Goal: Task Accomplishment & Management: Manage account settings

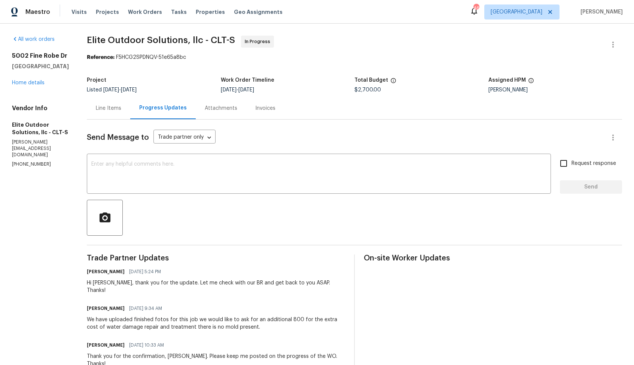
click at [89, 114] on div "Line Items" at bounding box center [108, 108] width 43 height 22
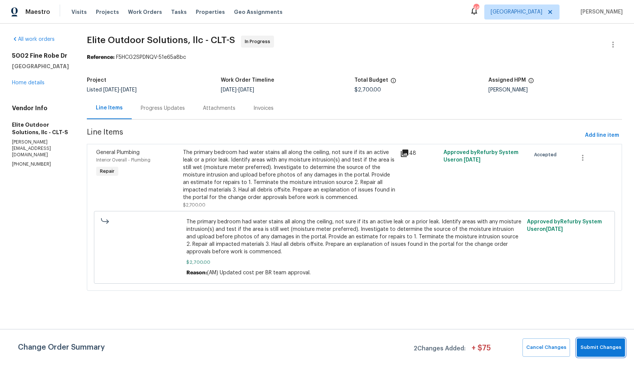
click at [603, 345] on span "Submit Changes" at bounding box center [601, 347] width 41 height 9
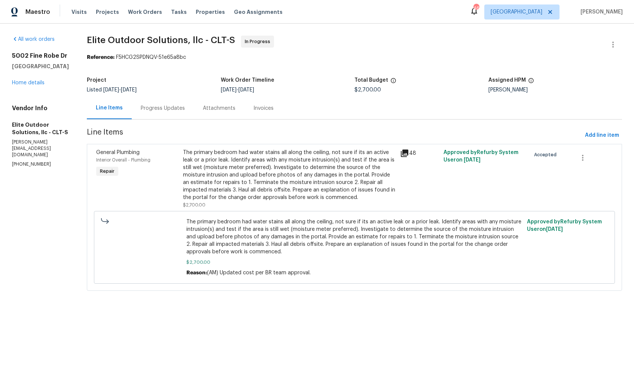
click at [236, 196] on div "The primary bedroom had water stains all along the ceiling, not sure if its an …" at bounding box center [289, 175] width 213 height 52
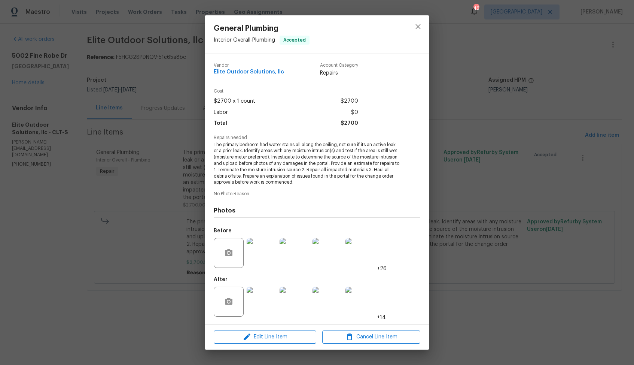
click at [253, 257] on img at bounding box center [262, 253] width 30 height 30
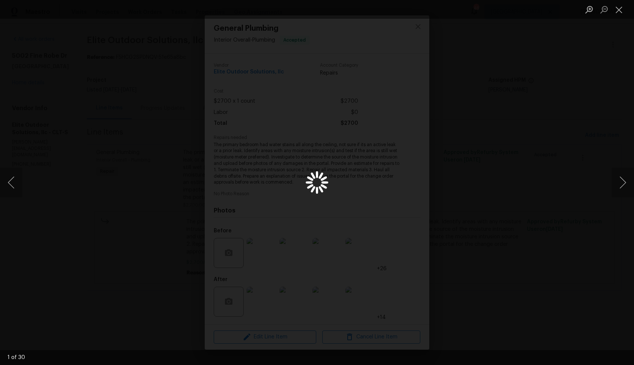
click at [556, 130] on div "Lightbox" at bounding box center [317, 182] width 634 height 365
click at [529, 139] on div "Lightbox" at bounding box center [317, 182] width 634 height 365
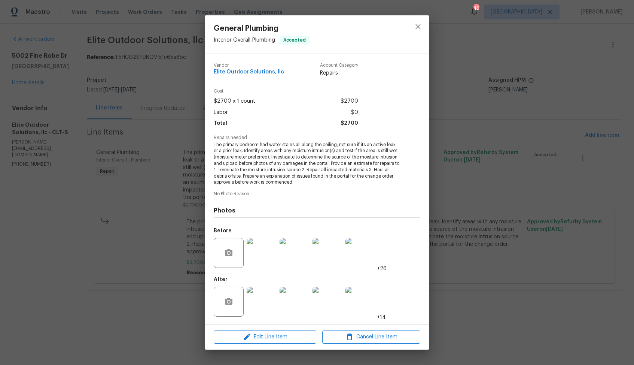
click at [264, 248] on img at bounding box center [262, 253] width 30 height 30
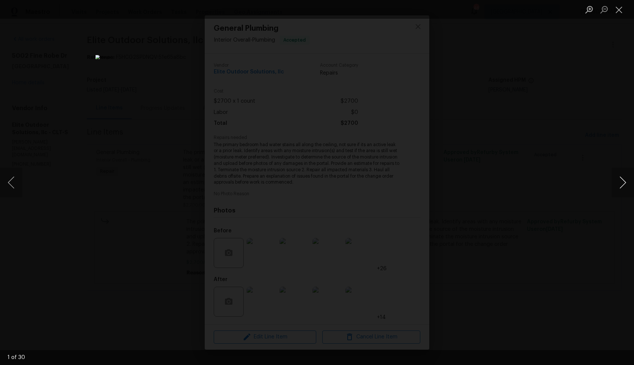
click at [625, 182] on button "Next image" at bounding box center [623, 182] width 22 height 30
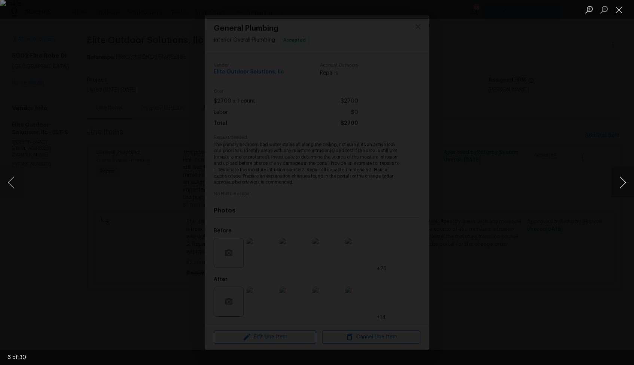
click at [625, 182] on button "Next image" at bounding box center [623, 182] width 22 height 30
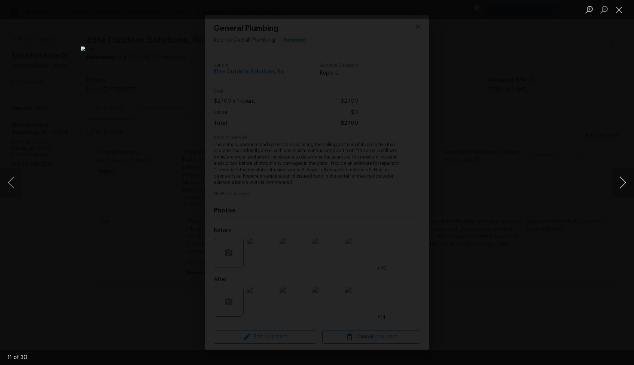
click at [625, 182] on button "Next image" at bounding box center [623, 182] width 22 height 30
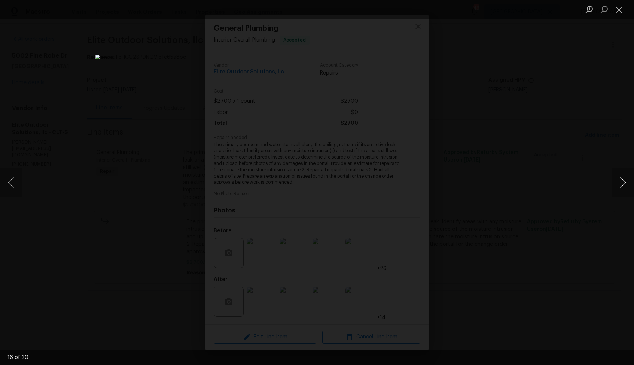
click at [625, 182] on button "Next image" at bounding box center [623, 182] width 22 height 30
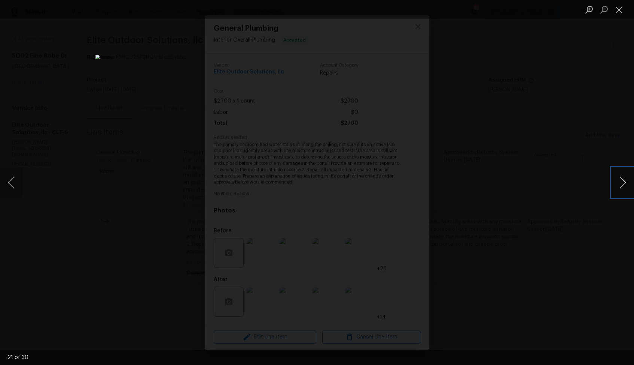
click at [625, 182] on button "Next image" at bounding box center [623, 182] width 22 height 30
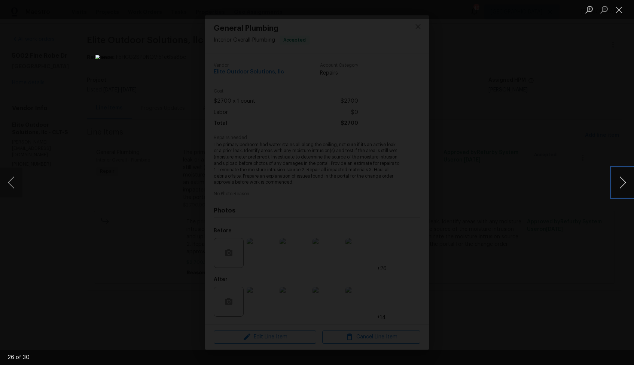
click at [625, 182] on button "Next image" at bounding box center [623, 182] width 22 height 30
click at [558, 211] on div "Lightbox" at bounding box center [317, 182] width 634 height 365
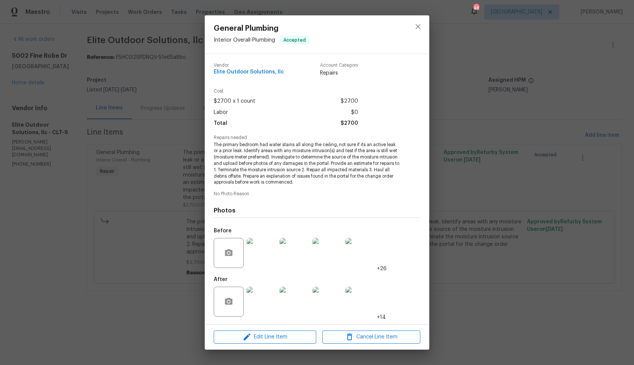
click at [266, 306] on img at bounding box center [262, 302] width 30 height 30
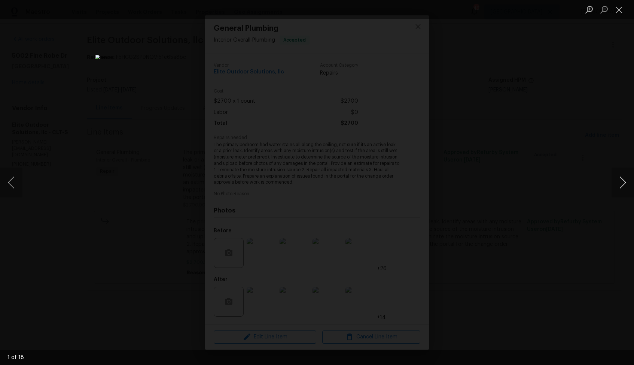
click at [624, 181] on button "Next image" at bounding box center [623, 182] width 22 height 30
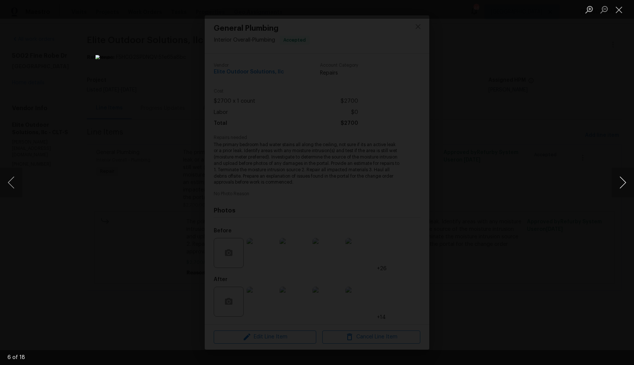
click at [624, 181] on button "Next image" at bounding box center [623, 182] width 22 height 30
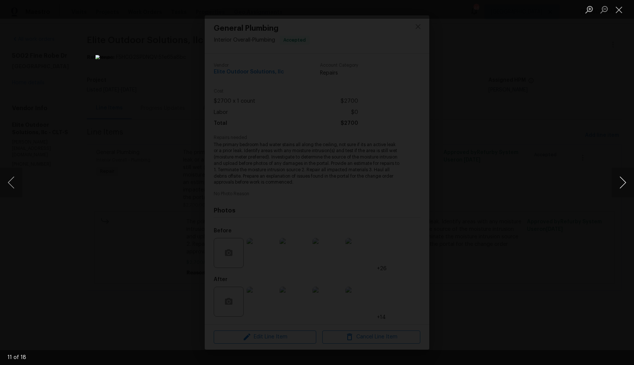
click at [624, 181] on button "Next image" at bounding box center [623, 182] width 22 height 30
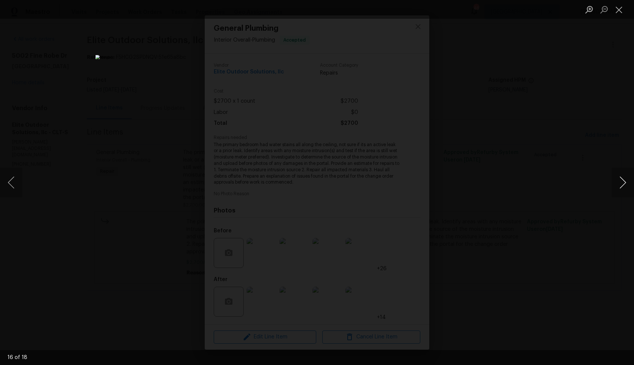
click at [624, 181] on button "Next image" at bounding box center [623, 182] width 22 height 30
click at [549, 177] on div "Lightbox" at bounding box center [317, 182] width 634 height 365
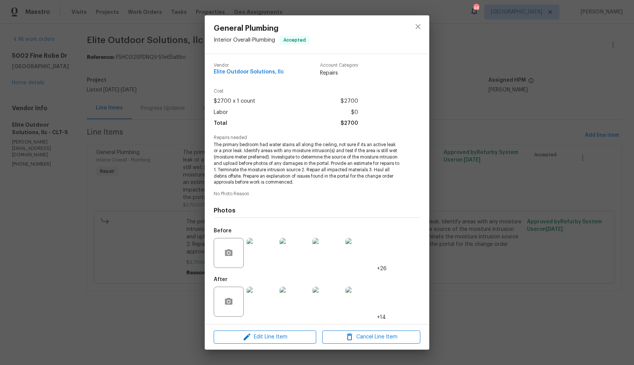
click at [463, 189] on div "General Plumbing Interior Overall - Plumbing Accepted Vendor Elite Outdoor Solu…" at bounding box center [317, 182] width 634 height 365
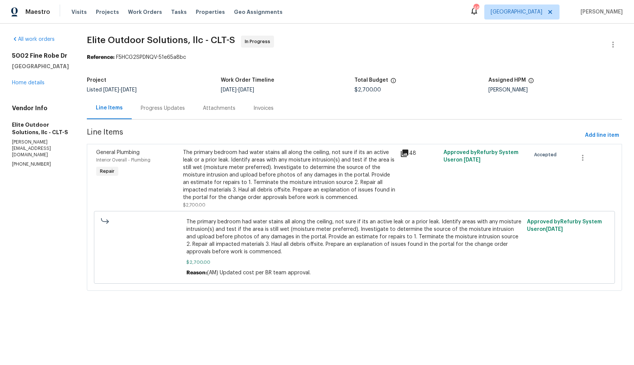
click at [224, 163] on div "The primary bedroom had water stains all along the ceiling, not sure if its an …" at bounding box center [289, 175] width 213 height 52
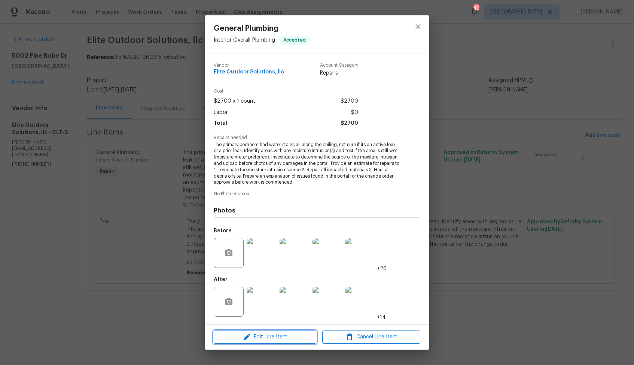
click at [269, 336] on span "Edit Line Item" at bounding box center [265, 336] width 98 height 9
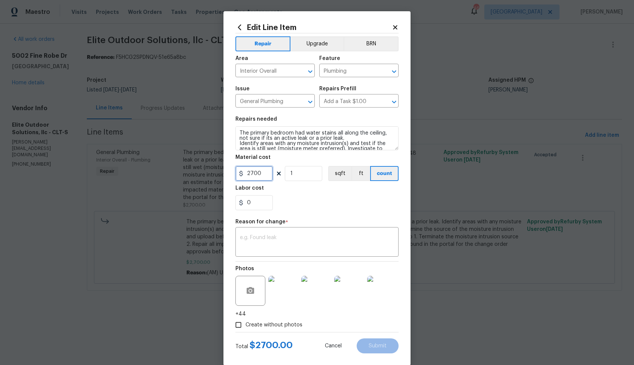
click at [259, 171] on input "2700" at bounding box center [254, 173] width 37 height 15
type input "3500"
click at [305, 242] on textarea at bounding box center [317, 243] width 154 height 16
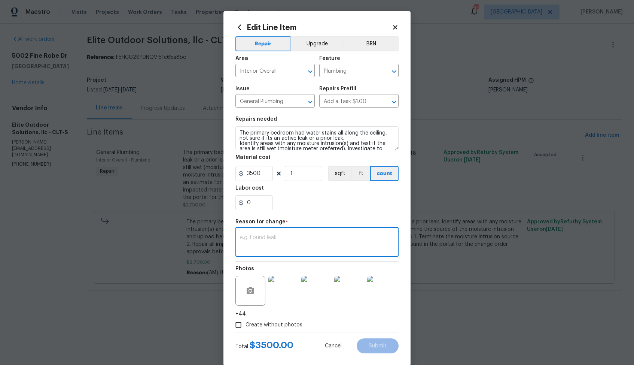
click at [308, 235] on textarea at bounding box center [317, 243] width 154 height 16
paste textarea "(AM) Updated cost per BR team approval."
type textarea "(AM) Updated cost per BR team approval."
click at [372, 352] on button "Submit" at bounding box center [378, 345] width 42 height 15
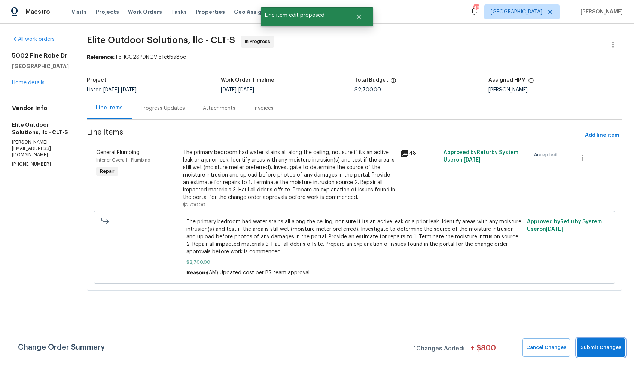
click at [594, 345] on span "Submit Changes" at bounding box center [601, 347] width 41 height 9
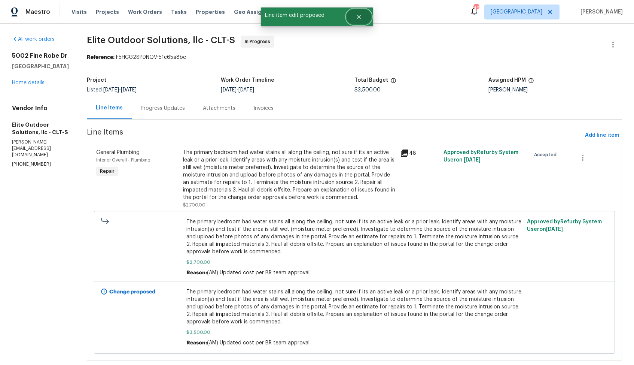
click at [361, 21] on button "Close" at bounding box center [359, 16] width 25 height 15
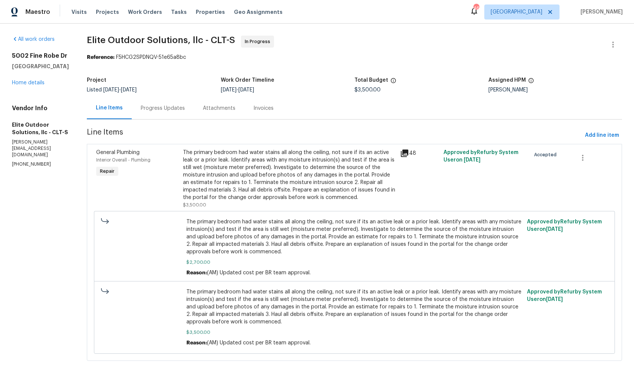
click at [166, 114] on div "Progress Updates" at bounding box center [163, 108] width 62 height 22
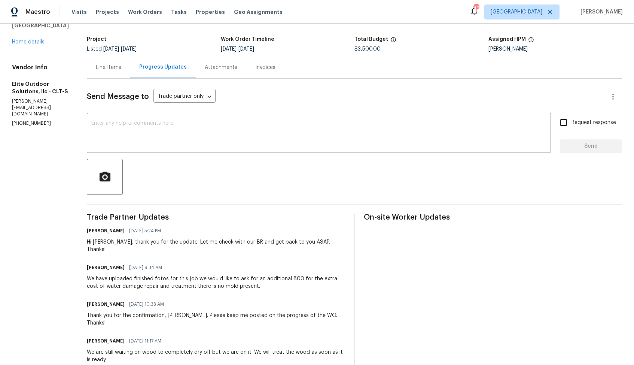
scroll to position [34, 0]
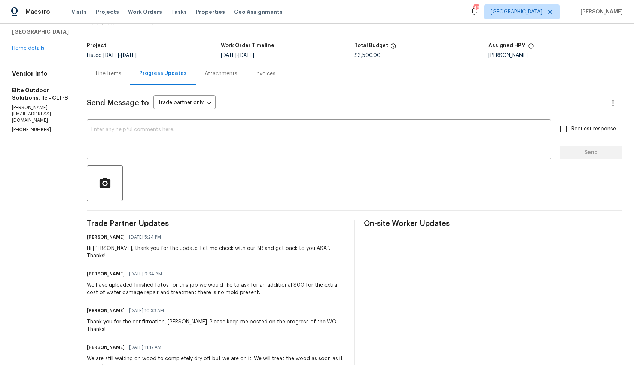
click at [87, 247] on div "Hi Walter, thank you for the update. Let me check with our BR and get back to y…" at bounding box center [216, 252] width 258 height 15
copy div "Walter"
click at [185, 134] on textarea at bounding box center [318, 140] width 455 height 26
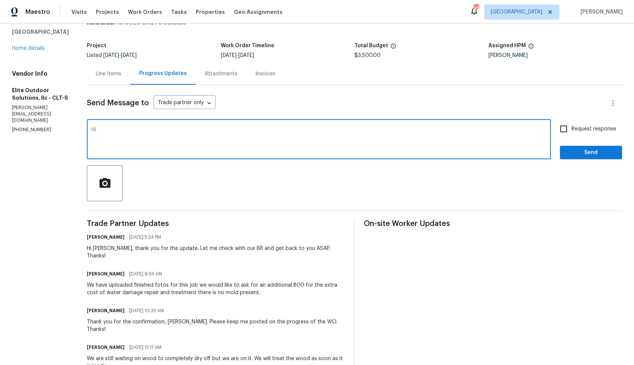
paste textarea "Walter"
click at [99, 130] on textarea "Hi Walter, the cost has been updated" at bounding box center [318, 140] width 455 height 26
click at [172, 130] on textarea "Hi Walter, than you for completing the the cost has been updated" at bounding box center [318, 140] width 455 height 26
click at [109, 130] on textarea "Hi Walter, than you for completing the cost has been updated" at bounding box center [318, 140] width 455 height 26
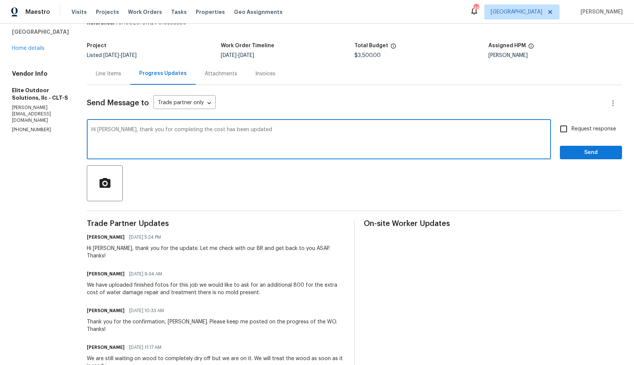
click at [172, 130] on textarea "Hi Walter, thank you for completing the cost has been updated" at bounding box center [318, 140] width 455 height 26
click at [260, 127] on textarea "Hi Walter, thank you for completing the job. Cost has been updated" at bounding box center [318, 140] width 455 height 26
click at [252, 130] on textarea "Hi Walter, thank you for completing the job. Cost has been updated" at bounding box center [318, 140] width 455 height 26
click at [321, 130] on textarea "Hi Walter, thank you for completing the job. Cost has been updated. Kindly move…" at bounding box center [318, 140] width 455 height 26
click at [181, 131] on textarea "Hi Walter, thank you for completing the job. Cost has been updated. Kindly move…" at bounding box center [318, 140] width 455 height 26
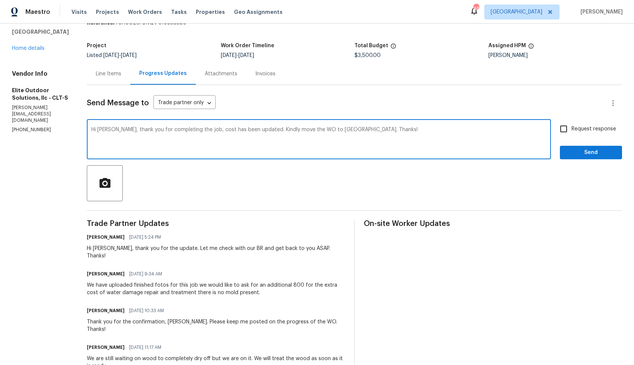
type textarea "Hi Walter, thank you for completing the job, cost has been updated. Kindly move…"
click at [600, 128] on span "Request response" at bounding box center [594, 129] width 45 height 8
click at [572, 128] on input "Request response" at bounding box center [564, 129] width 16 height 16
checkbox input "true"
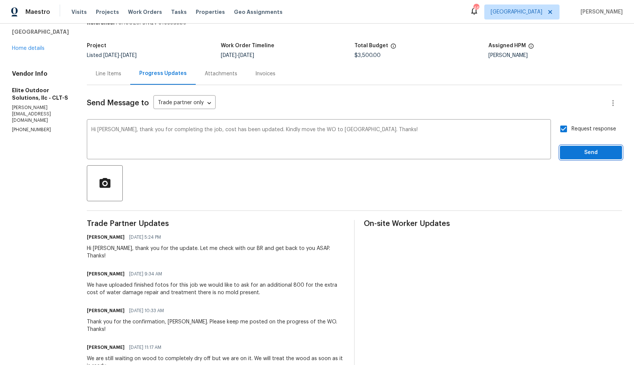
click at [587, 149] on span "Send" at bounding box center [591, 152] width 50 height 9
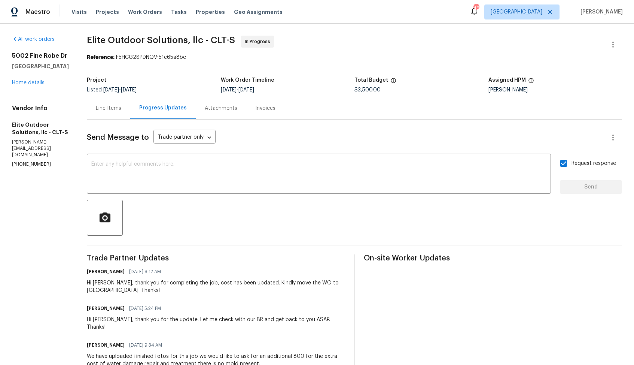
click at [98, 111] on div "Line Items" at bounding box center [108, 107] width 25 height 7
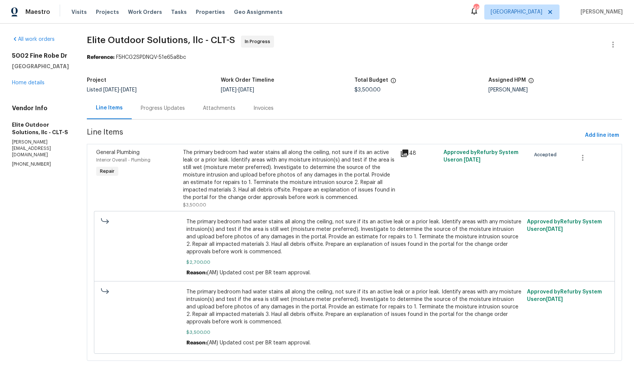
click at [151, 112] on div "Progress Updates" at bounding box center [163, 107] width 44 height 7
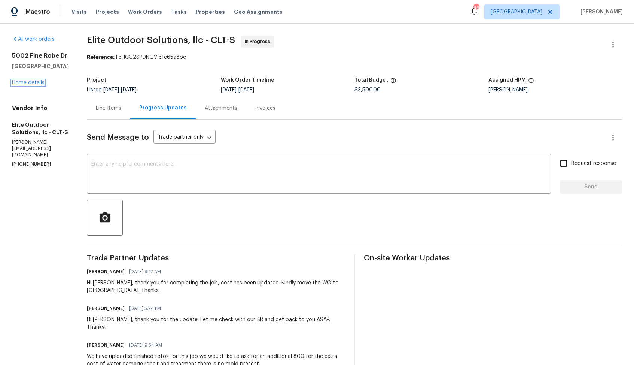
click at [17, 85] on link "Home details" at bounding box center [28, 82] width 33 height 5
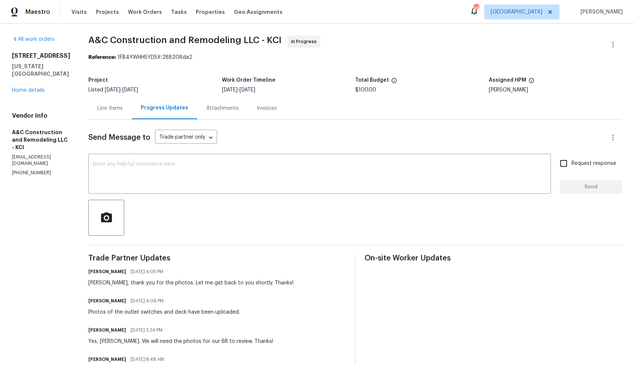
click at [114, 107] on div "Line Items" at bounding box center [109, 107] width 25 height 7
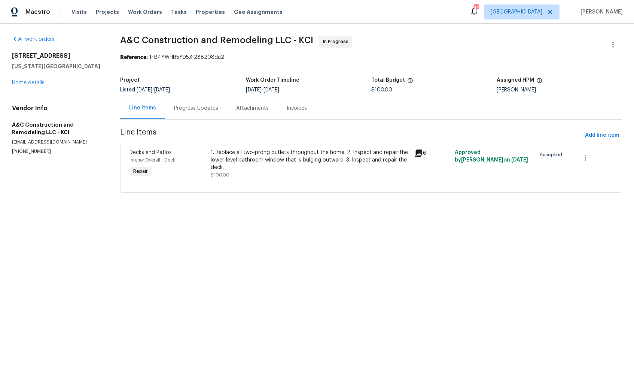
click at [258, 164] on div "1. Replace all two-prong outlets throughout the home. 2. Inspect and repair the…" at bounding box center [310, 160] width 199 height 22
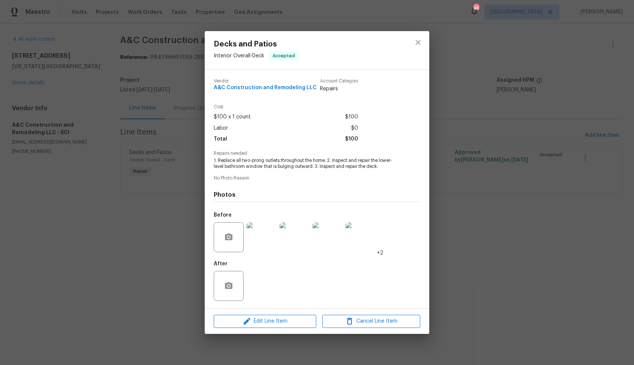
click at [139, 242] on div "Decks and Patios Interior Overall - Deck Accepted Vendor A&C Construction and R…" at bounding box center [317, 182] width 634 height 365
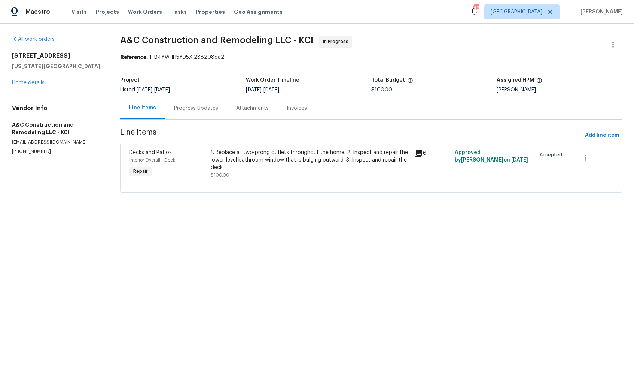
click at [202, 106] on div "Progress Updates" at bounding box center [196, 107] width 44 height 7
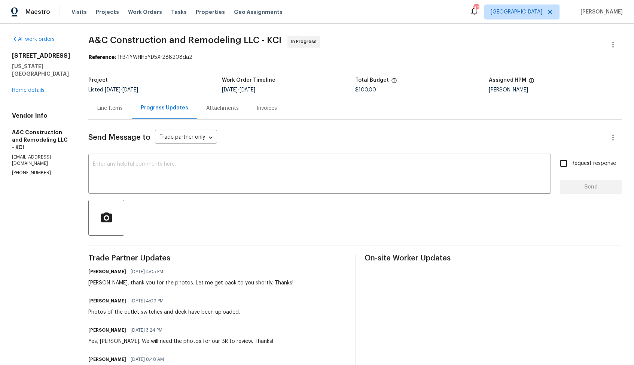
click at [132, 116] on div "Line Items" at bounding box center [109, 108] width 43 height 22
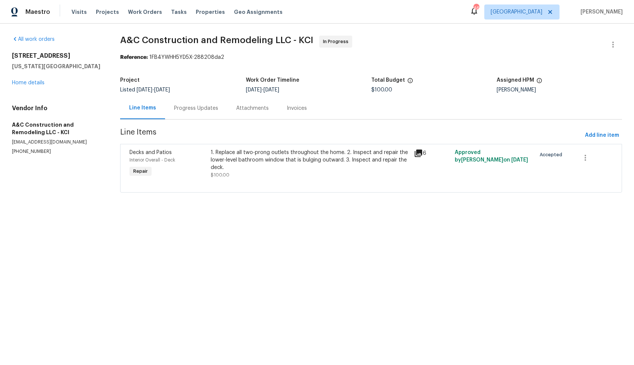
click at [204, 107] on div "Progress Updates" at bounding box center [196, 107] width 44 height 7
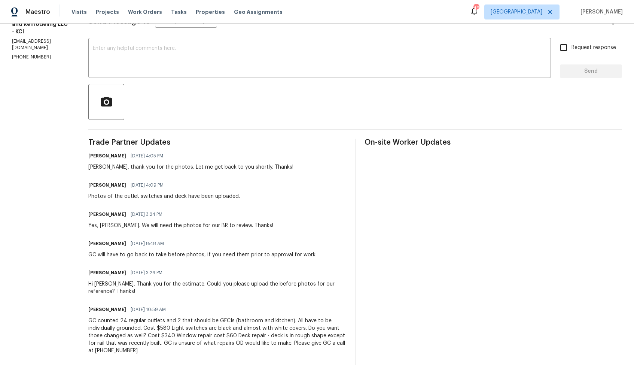
scroll to position [188, 0]
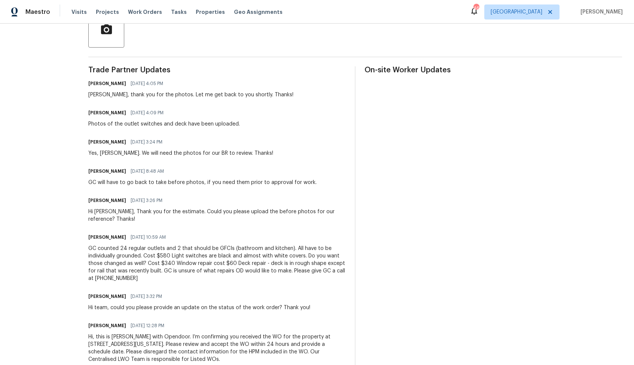
click at [161, 268] on div "GC counted 24 regular outlets and 2 that should be GFCIs (bathroom and kitchen)…" at bounding box center [217, 263] width 258 height 37
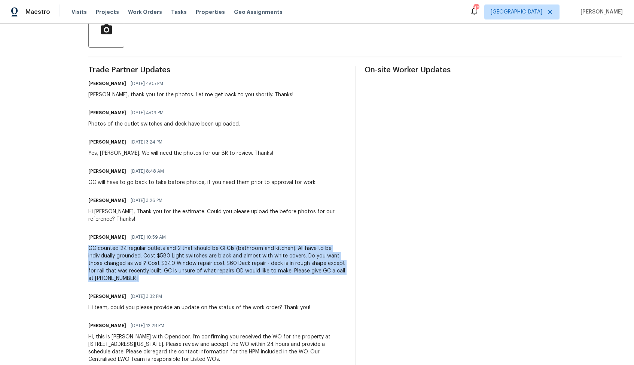
copy div "GC counted 24 regular outlets and 2 that should be GFCIs (bathroom and kitchen)…"
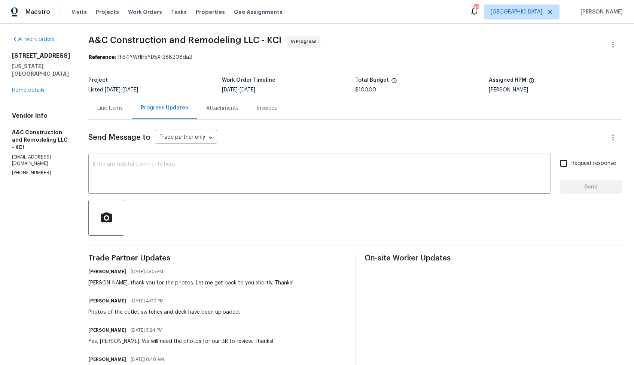
click at [120, 104] on div "Line Items" at bounding box center [109, 107] width 25 height 7
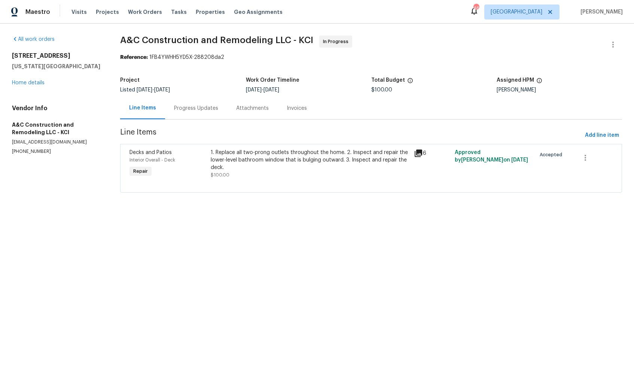
click at [287, 170] on div "1. Replace all two-prong outlets throughout the home. 2. Inspect and repair the…" at bounding box center [310, 160] width 199 height 22
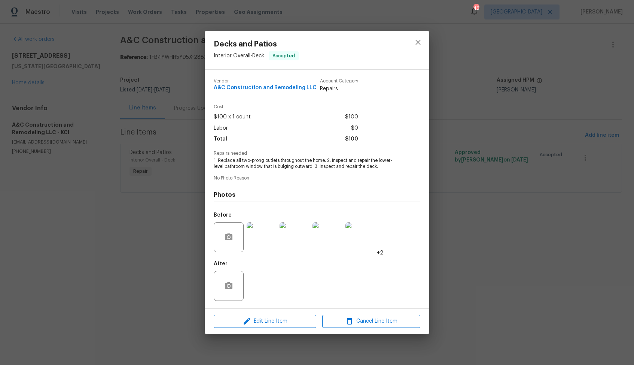
click at [262, 232] on img at bounding box center [262, 237] width 30 height 30
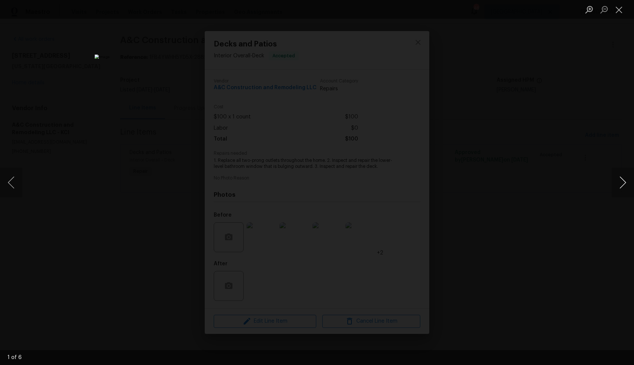
click at [622, 183] on button "Next image" at bounding box center [623, 182] width 22 height 30
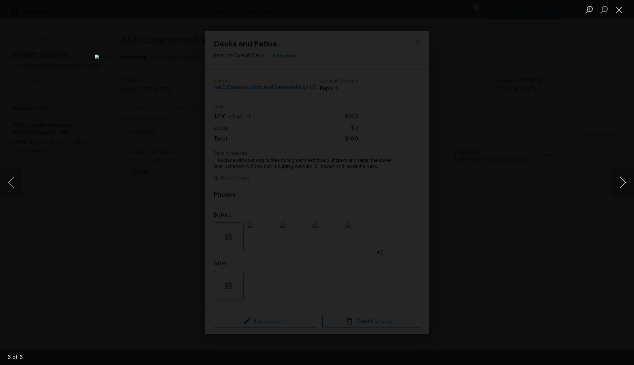
click at [622, 183] on button "Next image" at bounding box center [623, 182] width 22 height 30
click at [567, 190] on div "Lightbox" at bounding box center [317, 182] width 634 height 365
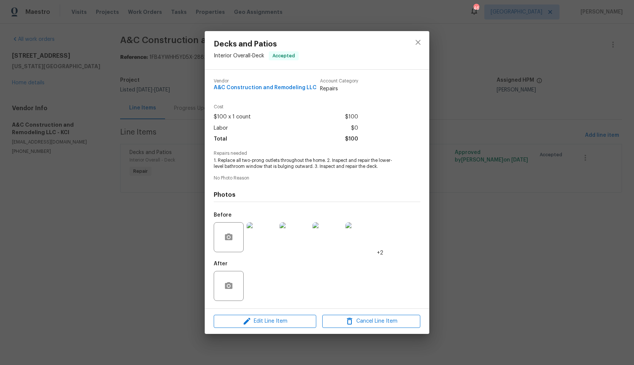
click at [508, 193] on div "Decks and Patios Interior Overall - Deck Accepted Vendor A&C Construction and R…" at bounding box center [317, 182] width 634 height 365
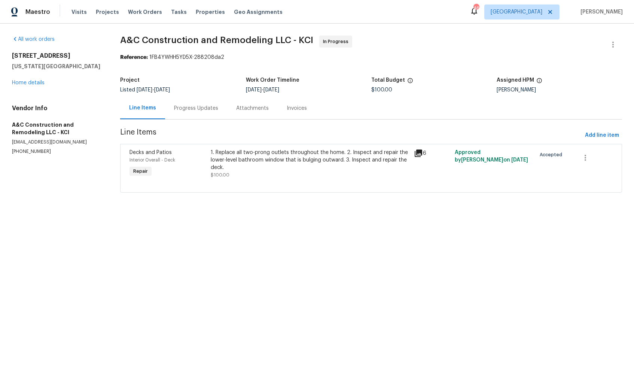
click at [197, 112] on div "Progress Updates" at bounding box center [196, 108] width 62 height 22
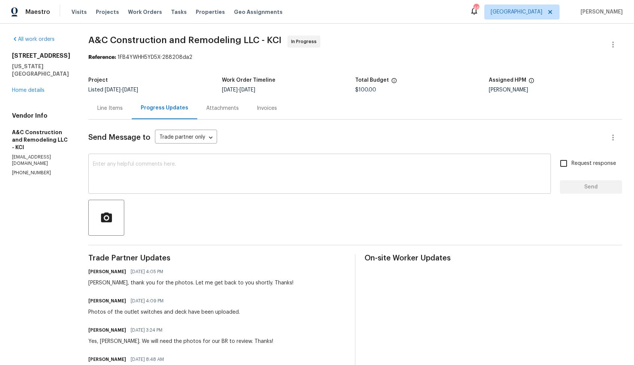
click at [251, 182] on textarea at bounding box center [320, 174] width 454 height 26
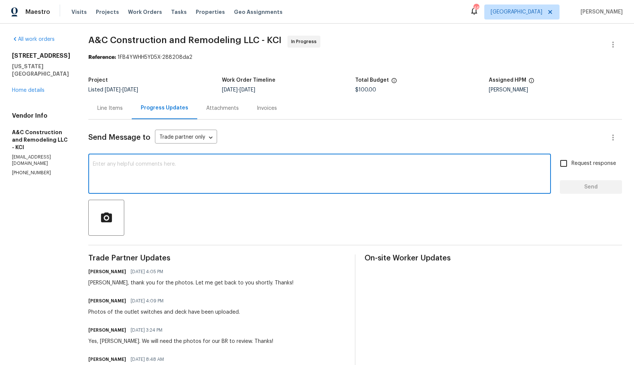
paste textarea "Hi [TP Name], could you please provide a quote for securing the railings and pa…"
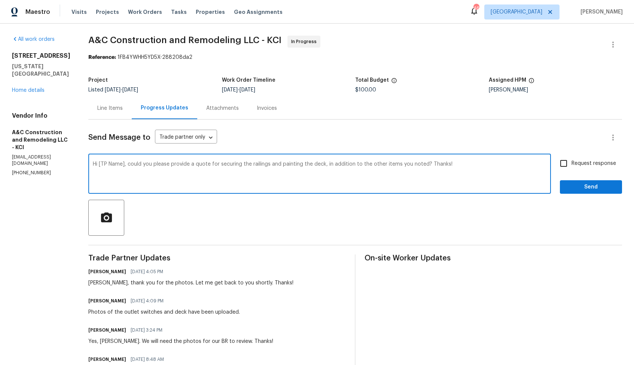
click at [109, 284] on div "Charles, thank you for the photos. Let me get back to you shortly. Thanks!" at bounding box center [190, 282] width 205 height 7
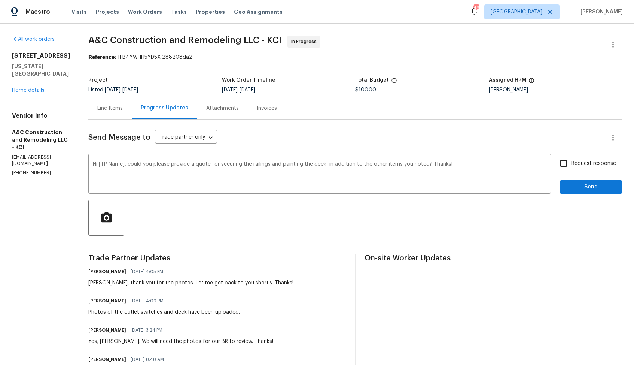
click at [109, 284] on div "Charles, thank you for the photos. Let me get back to you shortly. Thanks!" at bounding box center [190, 282] width 205 height 7
copy div "Charles"
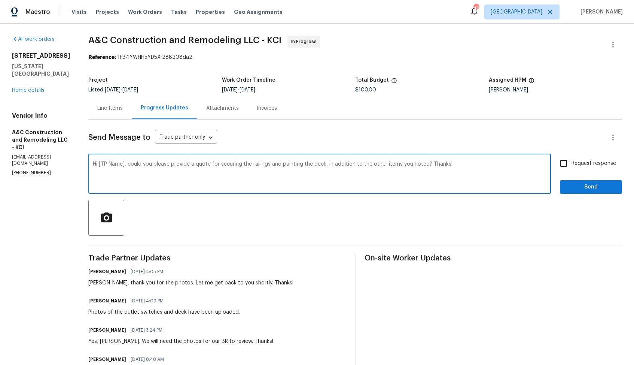
drag, startPoint x: 138, startPoint y: 165, endPoint x: 112, endPoint y: 163, distance: 25.9
click at [112, 163] on textarea "Hi [TP Name], could you please provide a quote for securing the railings and pa…" at bounding box center [320, 174] width 454 height 26
paste textarea "Charles"
click at [483, 164] on textarea "Hi Charles, could you please provide a quote for securing the railings and pain…" at bounding box center [320, 174] width 454 height 26
type textarea "Hi Charles, could you please provide a quote for securing the railings and pain…"
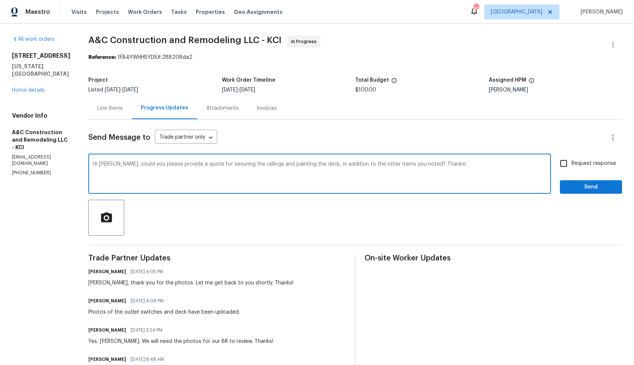
click at [567, 161] on input "Request response" at bounding box center [564, 163] width 16 height 16
checkbox input "true"
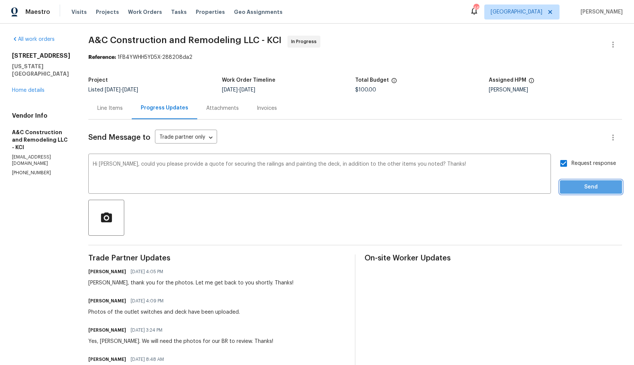
click at [584, 191] on span "Send" at bounding box center [591, 186] width 50 height 9
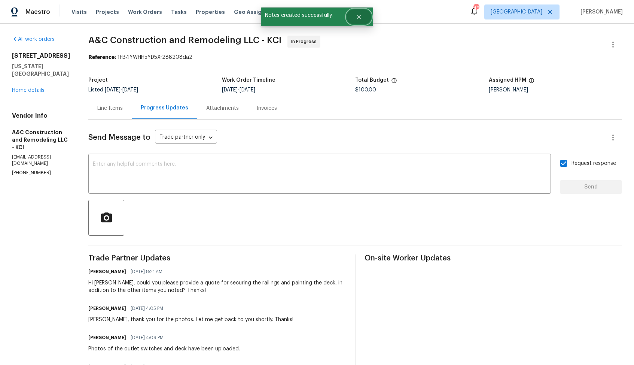
click at [365, 19] on button "Close" at bounding box center [359, 16] width 25 height 15
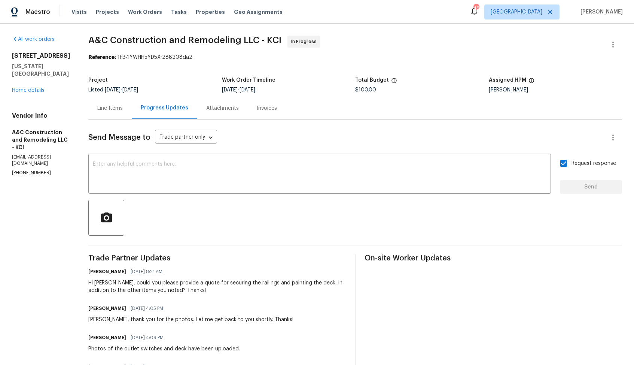
click at [138, 88] on span "8/22/2025" at bounding box center [130, 89] width 16 height 5
click at [33, 88] on link "Home details" at bounding box center [28, 90] width 33 height 5
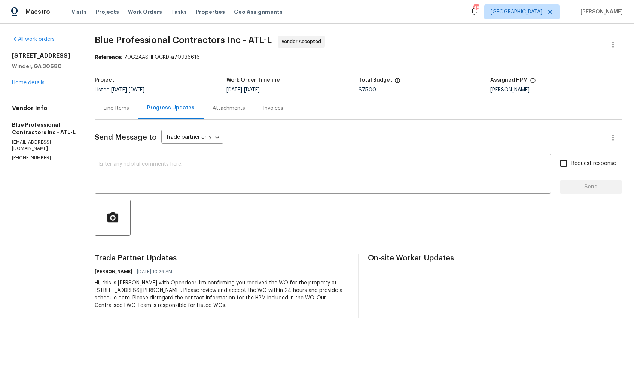
click at [177, 194] on div "Send Message to Trade partner only Trade partner only ​ x ​ Request response Se…" at bounding box center [359, 218] width 528 height 198
click at [196, 165] on textarea at bounding box center [323, 174] width 448 height 26
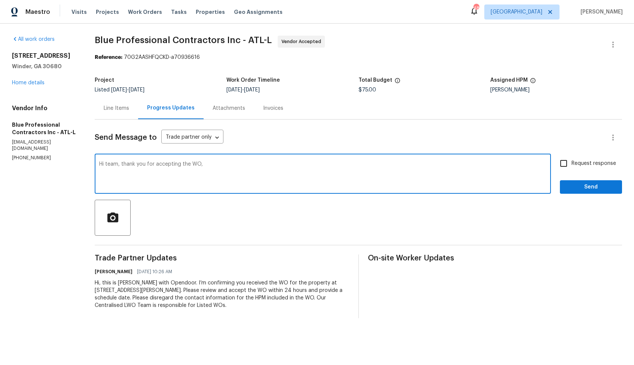
paste textarea "it would be really helpful if we could get a scheduled date for this. Thanks!"
type textarea "Hi team, thank you for accepting the WO, it would be really helpful if we could…"
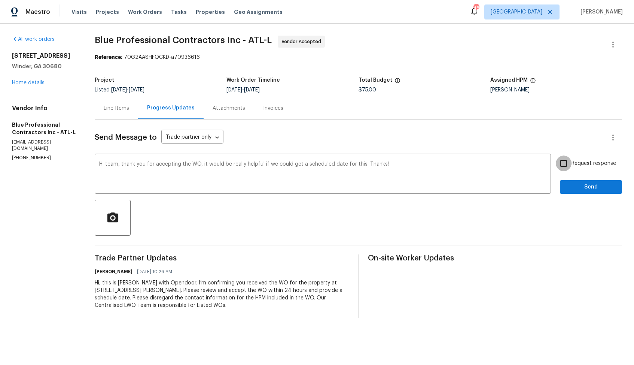
click at [571, 165] on input "Request response" at bounding box center [564, 163] width 16 height 16
checkbox input "true"
click at [585, 184] on span "Send" at bounding box center [591, 186] width 50 height 9
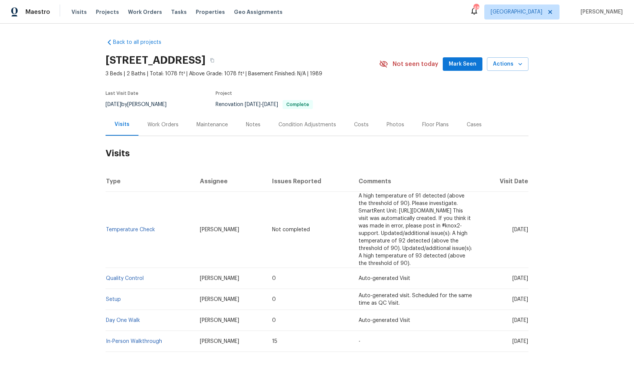
click at [159, 132] on div "Work Orders" at bounding box center [163, 124] width 49 height 22
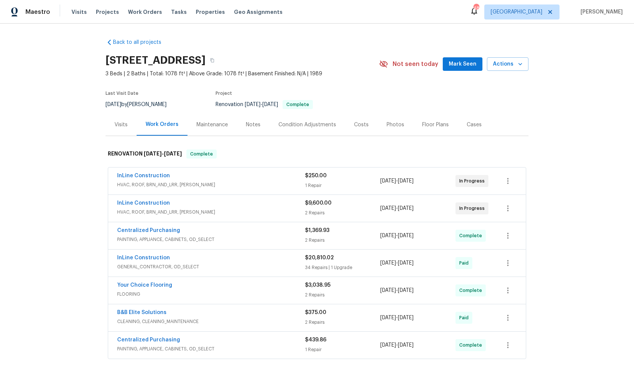
click at [233, 206] on div "InLine Construction" at bounding box center [211, 203] width 188 height 9
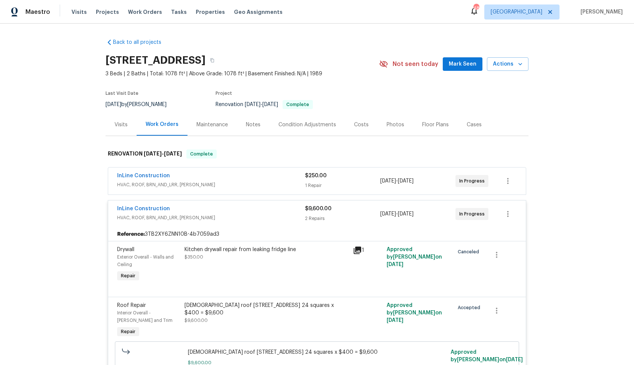
click at [226, 209] on div "InLine Construction" at bounding box center [211, 209] width 188 height 9
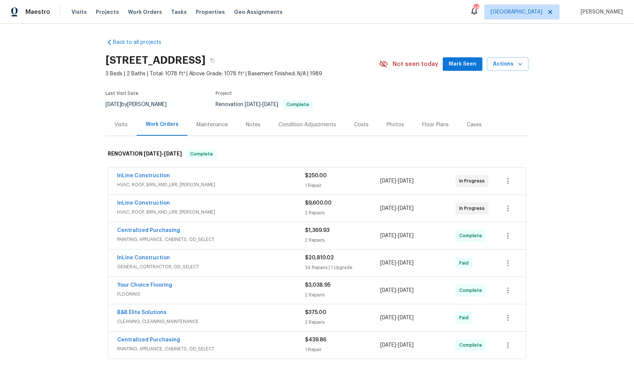
click at [233, 176] on div "InLine Construction" at bounding box center [211, 176] width 188 height 9
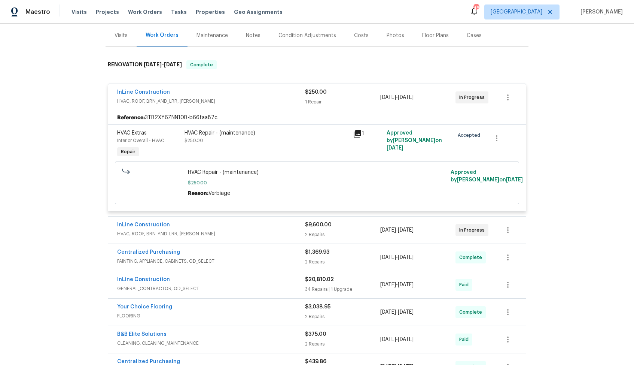
scroll to position [70, 0]
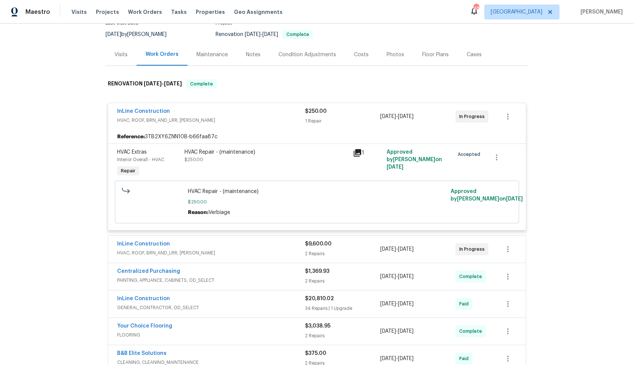
click at [223, 108] on div "InLine Construction" at bounding box center [211, 111] width 188 height 9
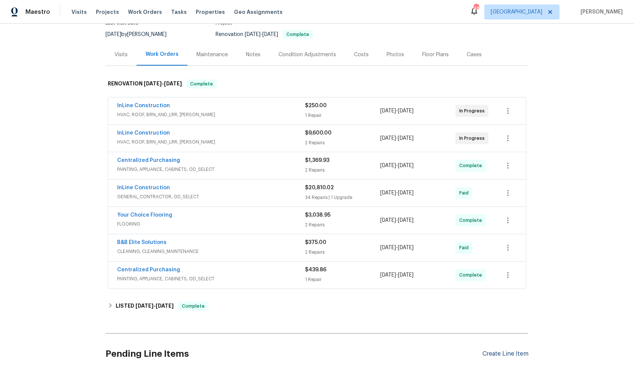
click at [494, 351] on div "Create Line Item" at bounding box center [506, 353] width 46 height 7
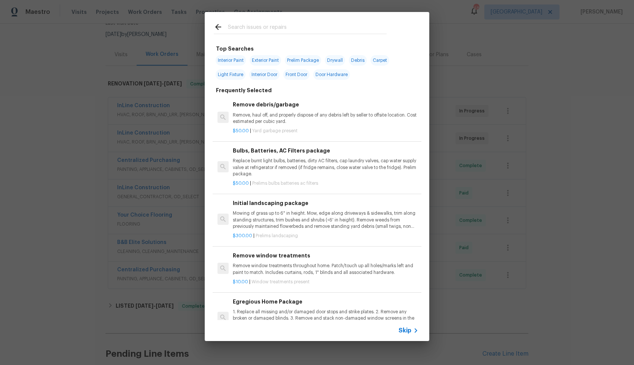
click at [248, 30] on input "text" at bounding box center [307, 27] width 159 height 11
click at [79, 128] on div "Top Searches Interior Paint Exterior Paint Prelim Package Drywall Debris Carpet…" at bounding box center [317, 176] width 634 height 353
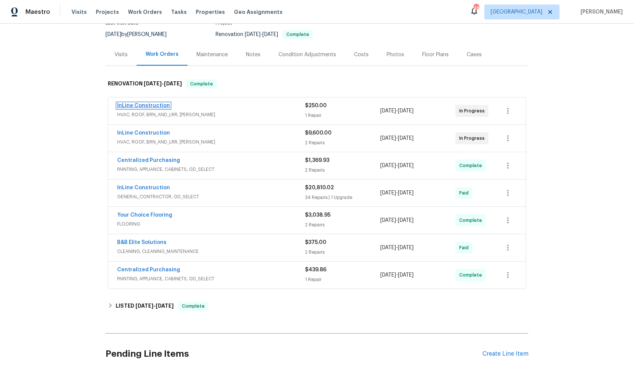
click at [150, 107] on link "InLine Construction" at bounding box center [143, 105] width 53 height 5
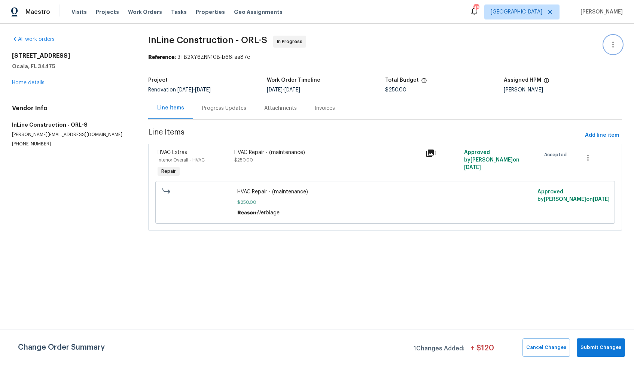
click at [615, 46] on icon "button" at bounding box center [613, 44] width 9 height 9
click at [592, 346] on div at bounding box center [317, 182] width 634 height 365
click at [593, 346] on span "Submit Changes" at bounding box center [601, 347] width 41 height 9
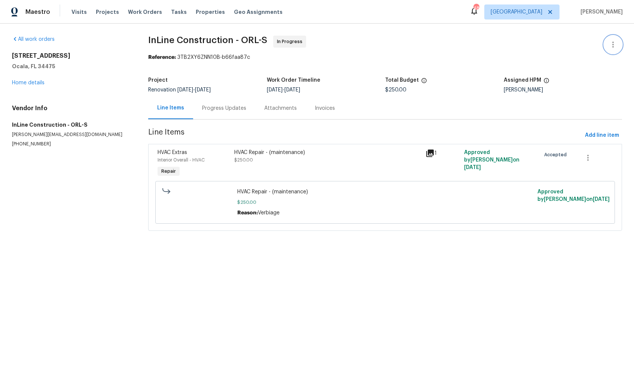
click at [615, 45] on icon "button" at bounding box center [613, 44] width 9 height 9
click at [577, 45] on li "Edit" at bounding box center [589, 45] width 81 height 12
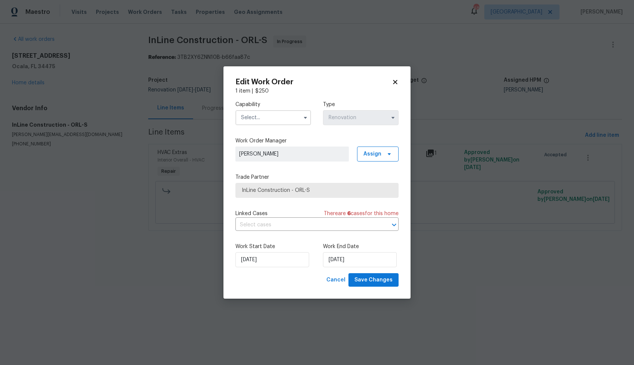
click at [288, 116] on input "text" at bounding box center [274, 117] width 76 height 15
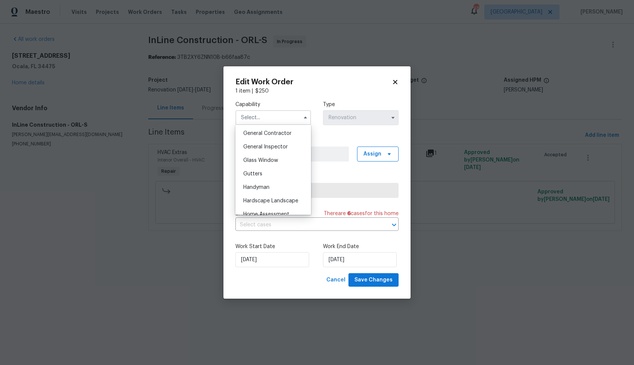
scroll to position [359, 0]
click at [272, 183] on div "Handyman" at bounding box center [273, 186] width 72 height 13
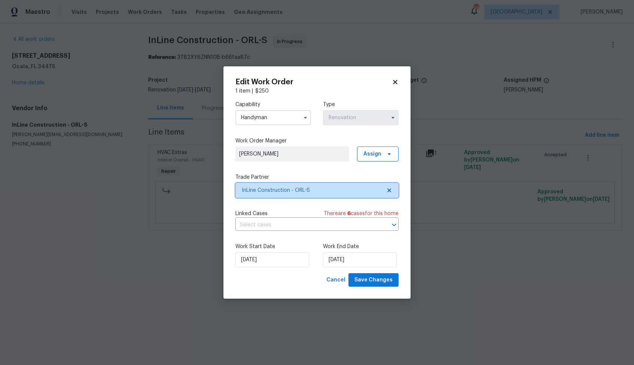
click at [305, 188] on span "InLine Construction - ORL-S" at bounding box center [312, 190] width 140 height 7
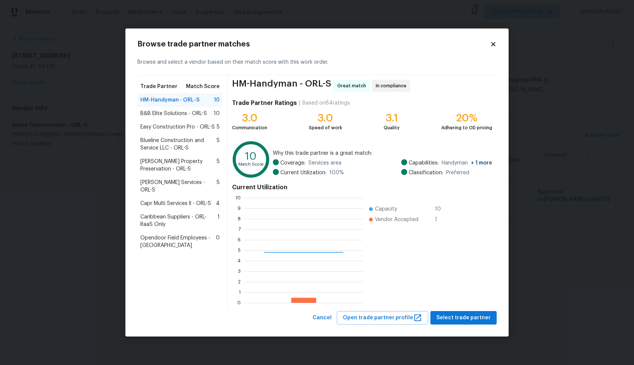
scroll to position [105, 119]
click at [169, 116] on span "B&B Elite Solutions - ORL-S" at bounding box center [173, 113] width 67 height 7
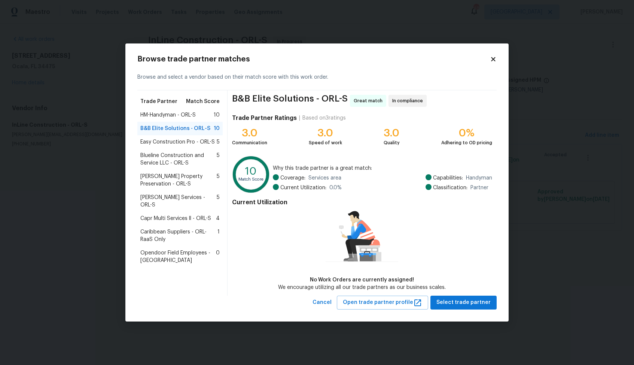
click at [40, 139] on body "Maestro Visits Projects Work Orders Tasks Properties Geo Assignments 48 Dallas …" at bounding box center [317, 126] width 634 height 252
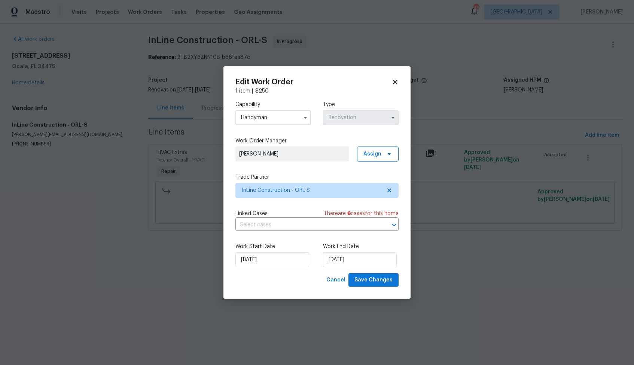
click at [291, 119] on input "Handyman" at bounding box center [274, 117] width 76 height 15
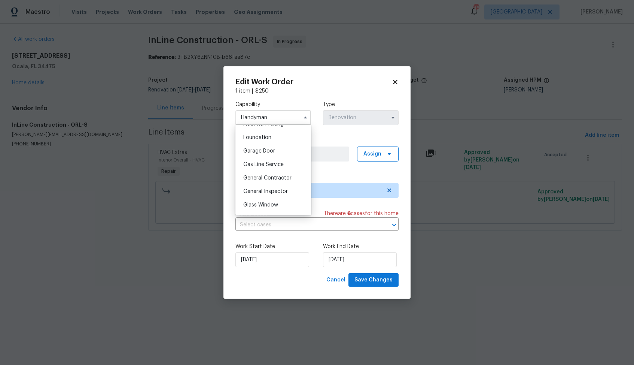
scroll to position [315, 0]
click at [273, 178] on span "General Contractor" at bounding box center [267, 175] width 48 height 5
type input "General Contractor"
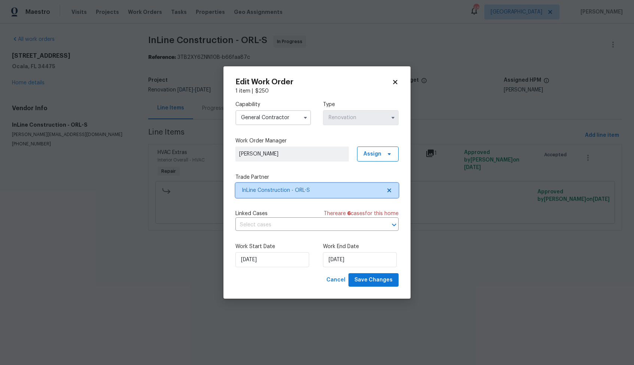
click at [284, 188] on span "InLine Construction - ORL-S" at bounding box center [312, 190] width 140 height 7
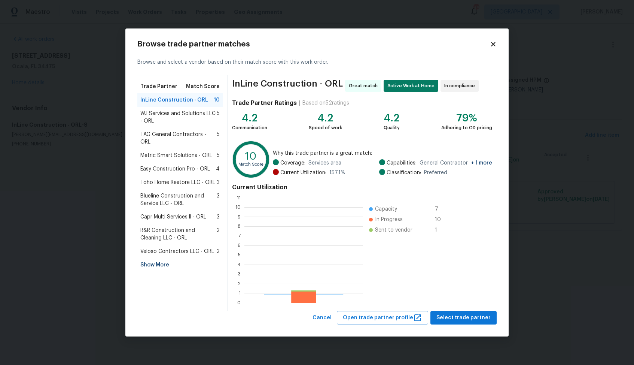
scroll to position [105, 119]
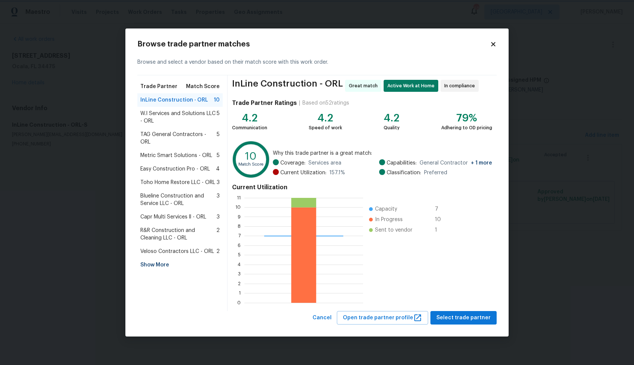
click at [76, 114] on body "Maestro Visits Projects Work Orders Tasks Properties Geo Assignments 48 Dallas …" at bounding box center [317, 126] width 634 height 252
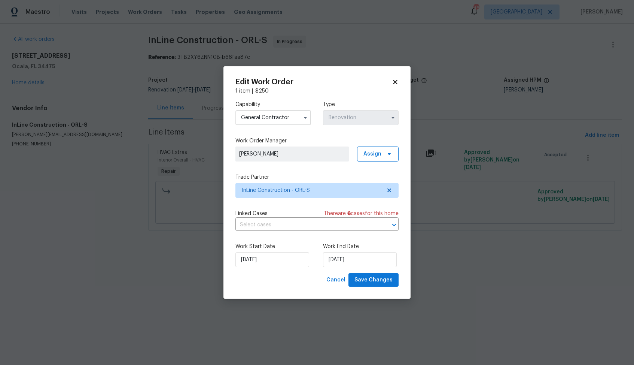
click at [76, 114] on body "Maestro Visits Projects Work Orders Tasks Properties Geo Assignments 48 Dallas …" at bounding box center [317, 126] width 634 height 252
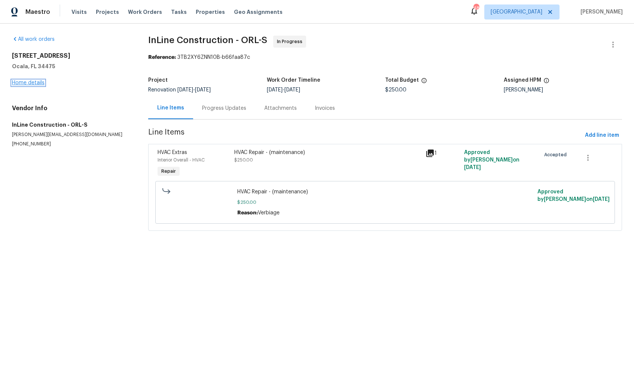
click at [22, 84] on link "Home details" at bounding box center [28, 82] width 33 height 5
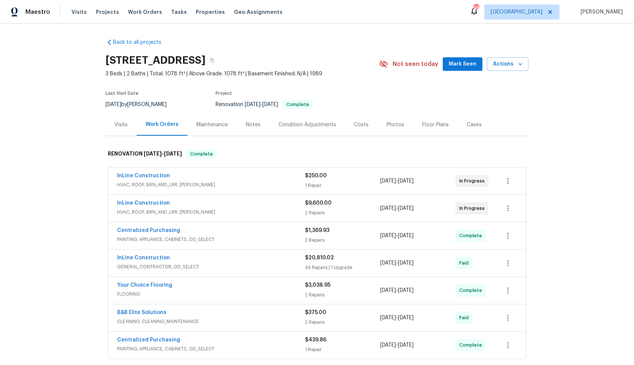
scroll to position [135, 0]
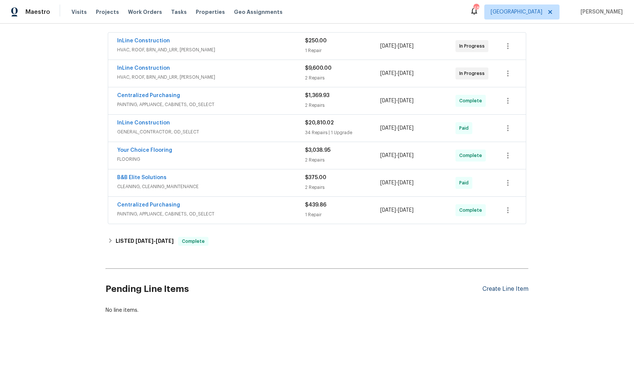
click at [493, 286] on div "Create Line Item" at bounding box center [506, 288] width 46 height 7
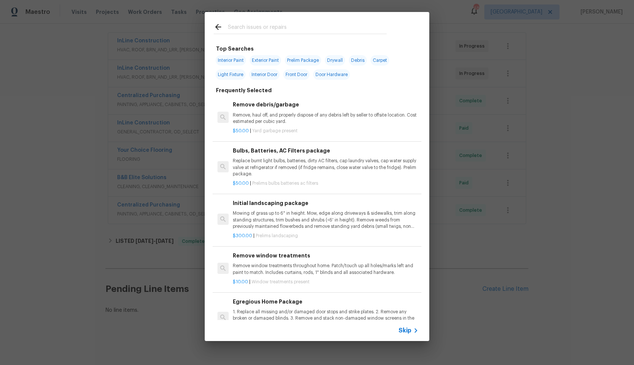
click at [275, 30] on input "text" at bounding box center [307, 27] width 159 height 11
type input "roof"
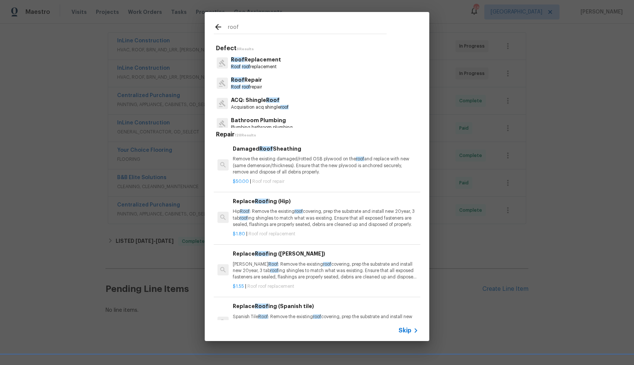
click at [248, 82] on p "Roof Repair" at bounding box center [246, 80] width 31 height 8
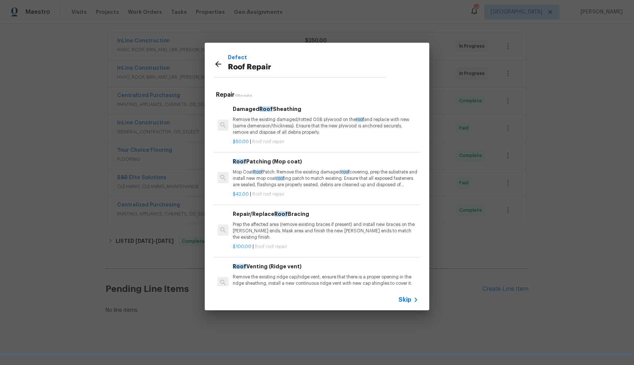
click at [270, 122] on p "Remove the existing damaged/rotted OSB plywood on the roof and replace with new…" at bounding box center [326, 125] width 186 height 19
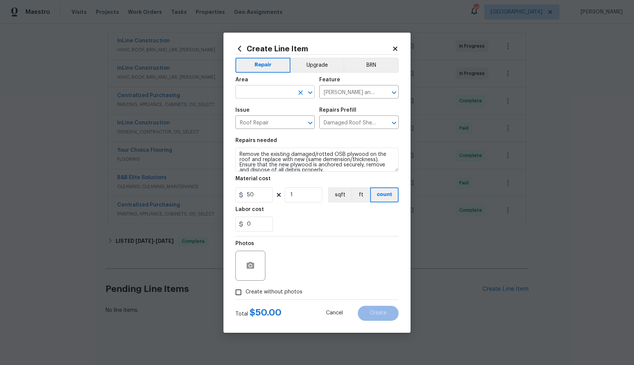
click at [272, 89] on input "text" at bounding box center [265, 93] width 58 height 12
click at [266, 119] on li "Exterior Overall" at bounding box center [275, 121] width 79 height 12
type input "Exterior Overall"
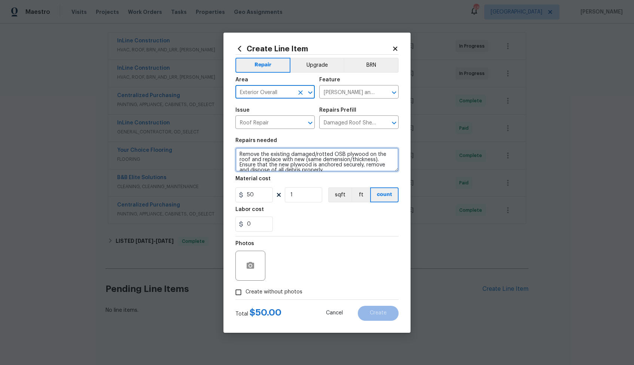
click at [279, 162] on textarea "Remove the existing damaged/rotted OSB plywood on the roof and replace with new…" at bounding box center [317, 160] width 163 height 24
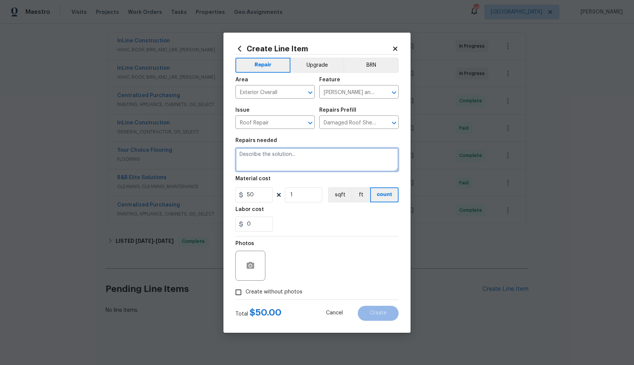
paste textarea "Please investigate the claim that "there is a large branch on the roof-- Questi…"
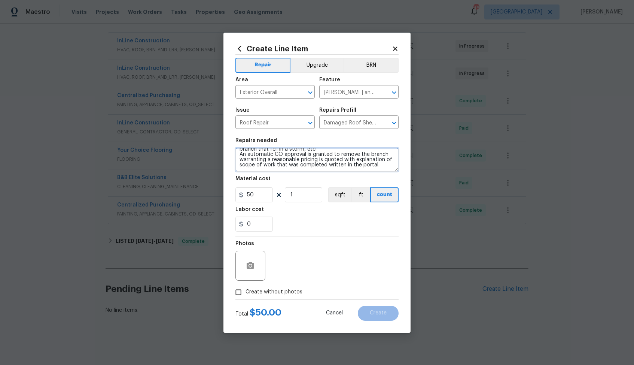
type textarea "Please investigate the claim that "there is a large branch on the roof-- Questi…"
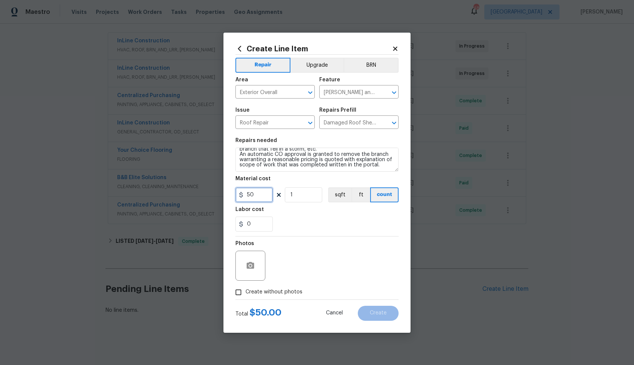
click at [261, 192] on input "50" at bounding box center [254, 194] width 37 height 15
type input "75"
click at [250, 291] on div "Photos Create without photos" at bounding box center [317, 267] width 163 height 63
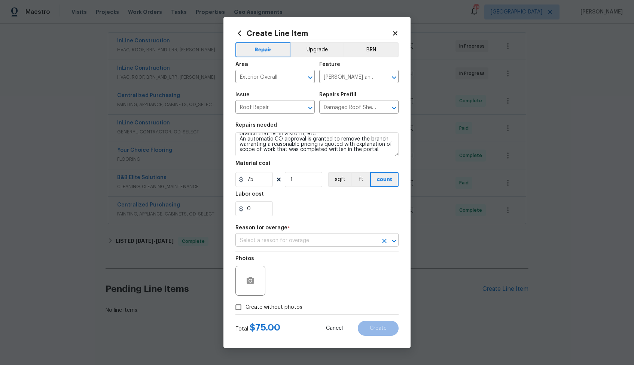
click at [327, 241] on input "text" at bounding box center [307, 241] width 142 height 12
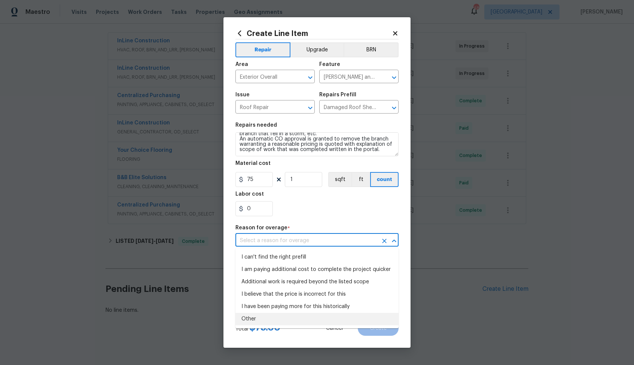
click at [279, 317] on li "Other" at bounding box center [317, 319] width 163 height 12
type input "Other"
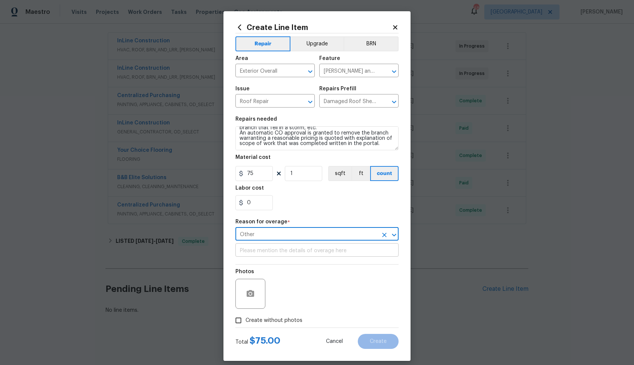
click at [346, 249] on input "text" at bounding box center [317, 251] width 163 height 12
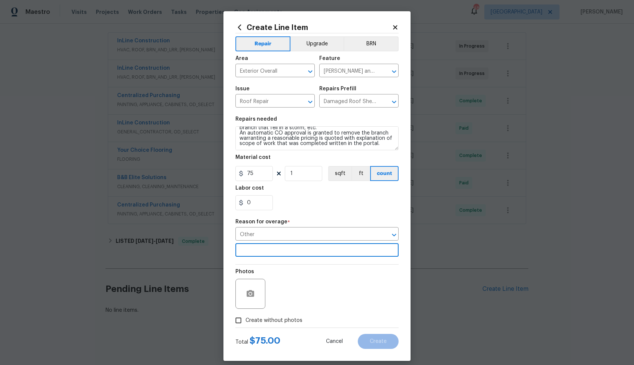
scroll to position [7, 0]
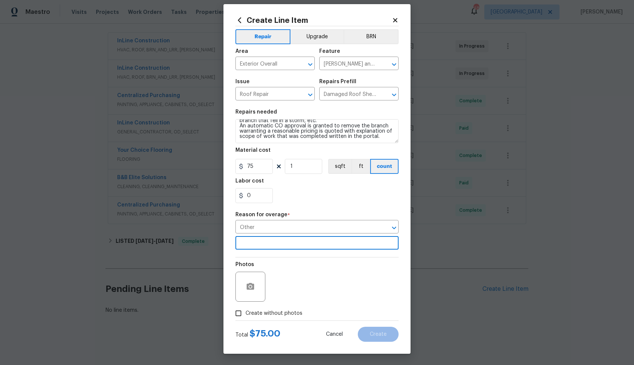
click at [282, 310] on span "Create without photos" at bounding box center [274, 313] width 57 height 8
click at [246, 310] on input "Create without photos" at bounding box center [238, 313] width 14 height 14
checkbox input "true"
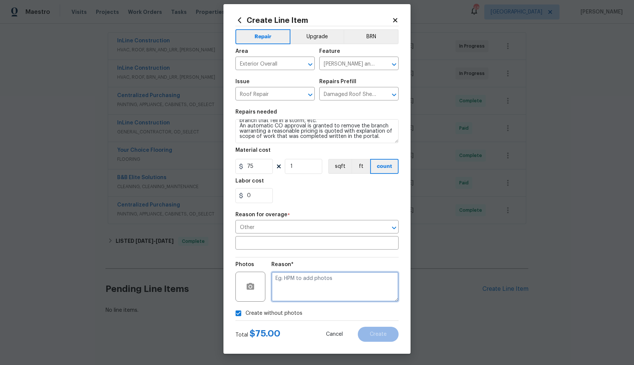
click at [321, 294] on textarea at bounding box center [335, 287] width 127 height 30
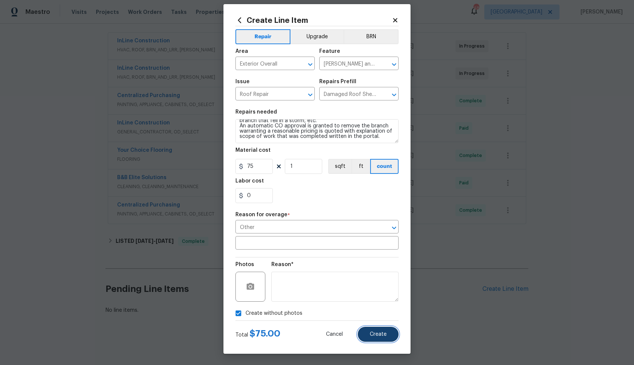
click at [378, 332] on span "Create" at bounding box center [378, 334] width 17 height 6
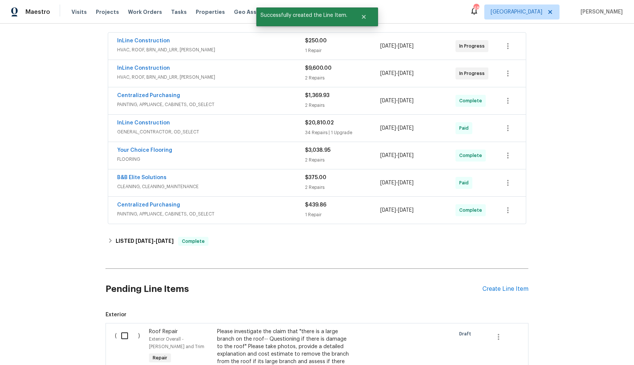
scroll to position [303, 0]
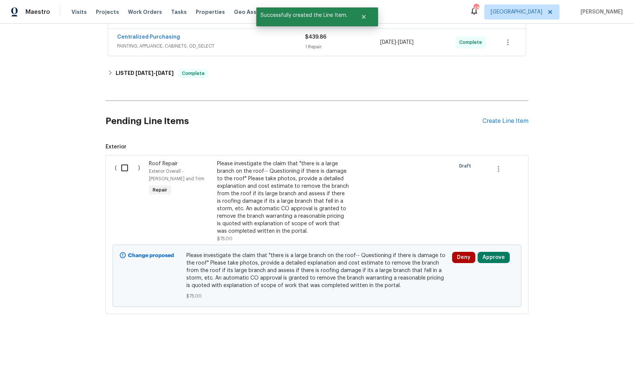
click at [130, 164] on input "checkbox" at bounding box center [127, 168] width 21 height 16
checkbox input "true"
click at [592, 353] on div "Cancel (1) Item Create Work Order" at bounding box center [317, 346] width 634 height 38
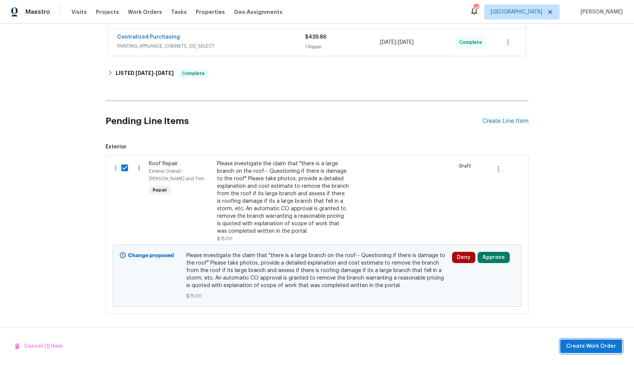
click at [592, 346] on span "Create Work Order" at bounding box center [592, 346] width 50 height 9
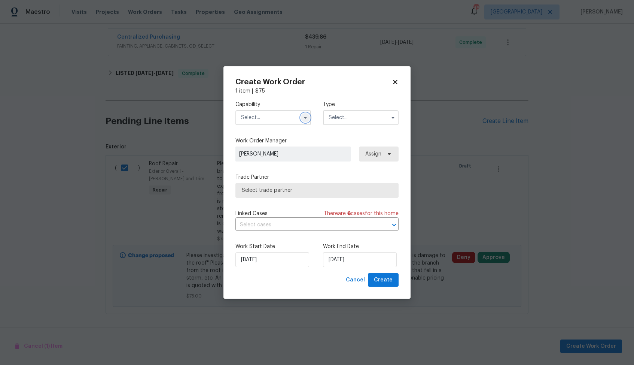
click at [306, 113] on button "button" at bounding box center [305, 117] width 9 height 9
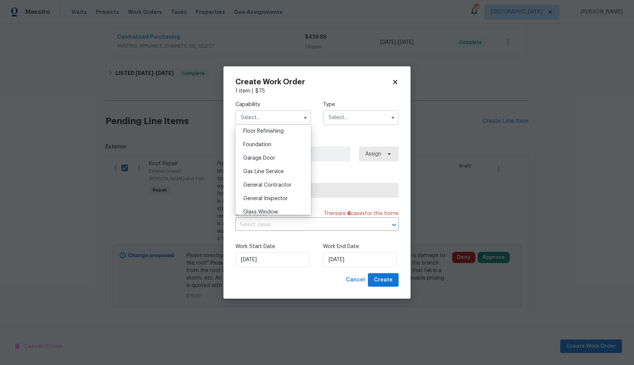
scroll to position [344, 0]
click at [257, 199] on span "Handyman" at bounding box center [256, 201] width 26 height 5
type input "Handyman"
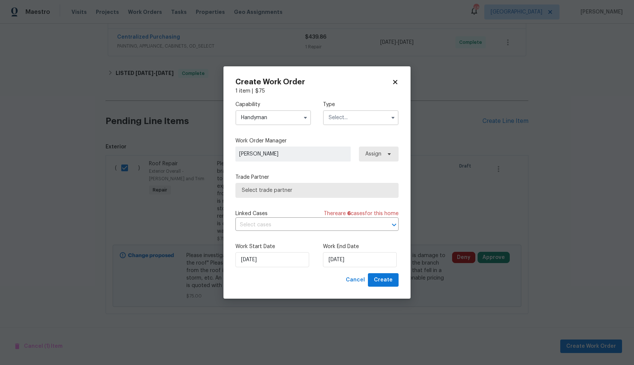
click at [355, 122] on input "text" at bounding box center [361, 117] width 76 height 15
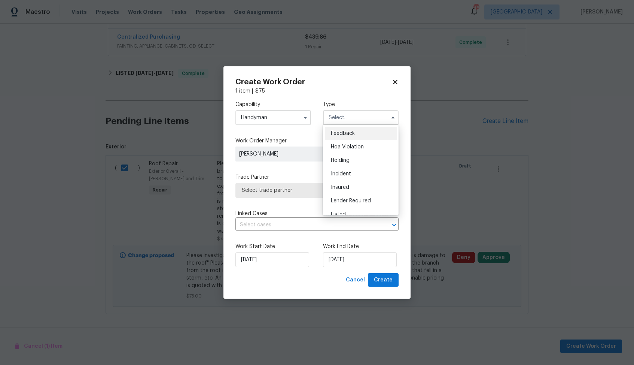
click at [357, 136] on div "Feedback" at bounding box center [361, 133] width 72 height 13
type input "Feedback"
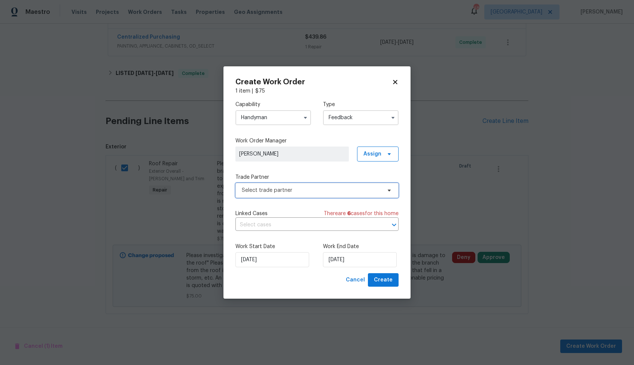
click at [282, 190] on span "Select trade partner" at bounding box center [312, 190] width 140 height 7
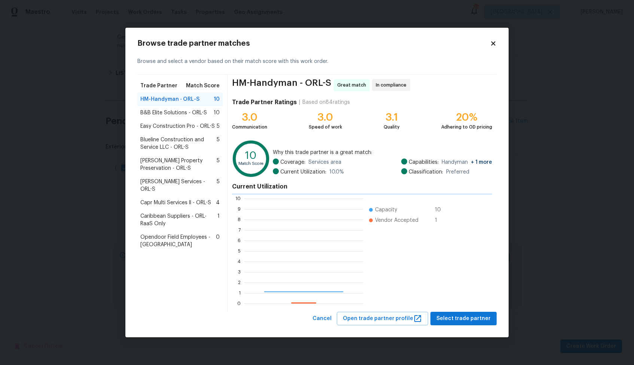
scroll to position [105, 119]
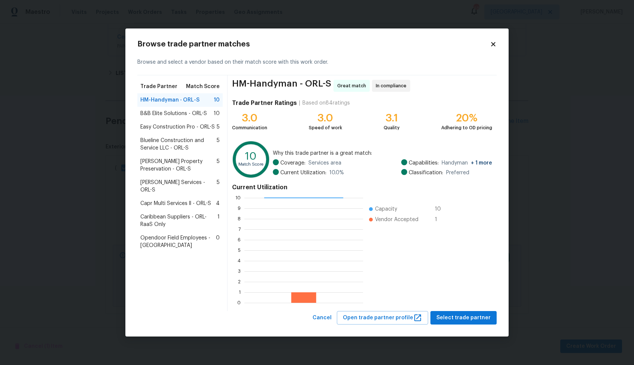
click at [170, 116] on span "B&B Elite Solutions - ORL-S" at bounding box center [173, 113] width 67 height 7
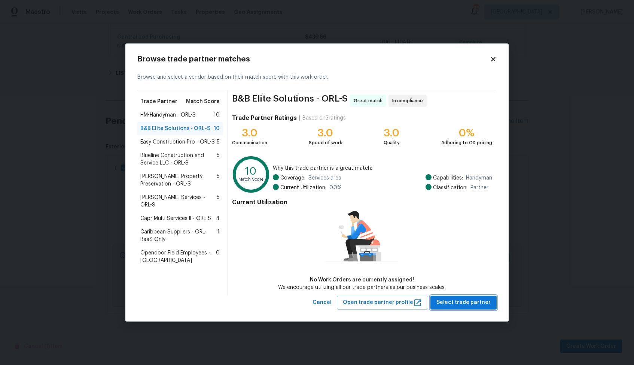
click at [456, 302] on span "Select trade partner" at bounding box center [464, 302] width 54 height 9
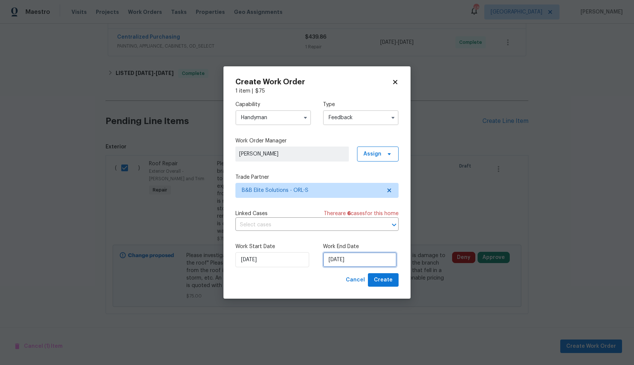
click at [352, 264] on input "27/08/2025" at bounding box center [360, 259] width 74 height 15
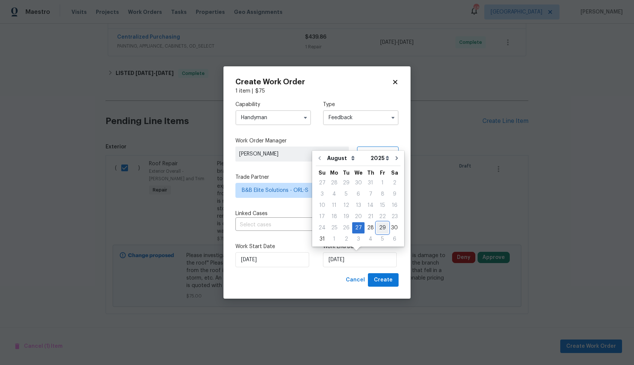
click at [380, 227] on div "29" at bounding box center [383, 227] width 12 height 10
type input "29/08/2025"
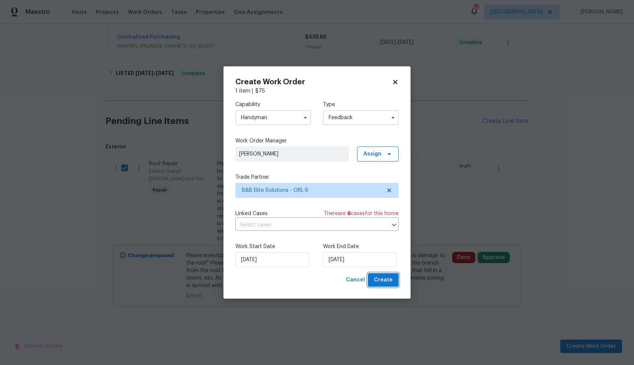
click at [379, 281] on span "Create" at bounding box center [383, 279] width 19 height 9
checkbox input "false"
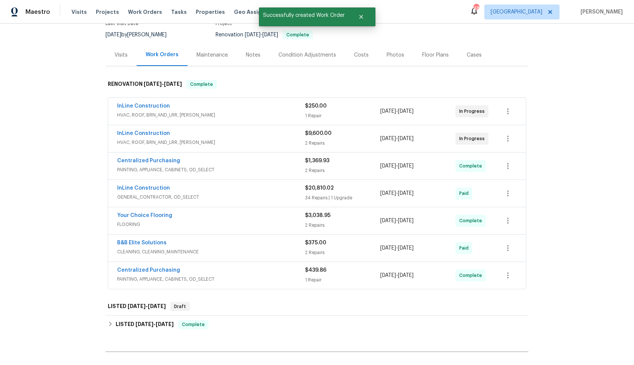
scroll to position [153, 0]
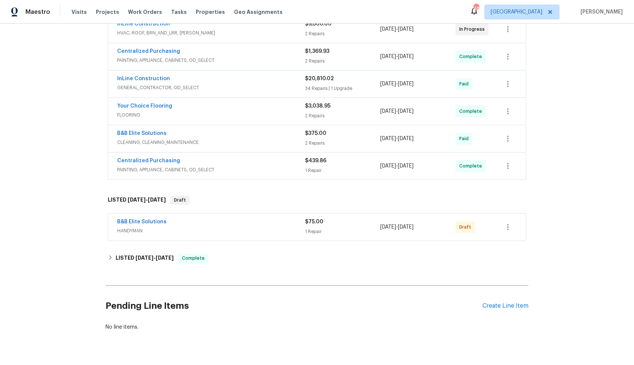
scroll to position [196, 0]
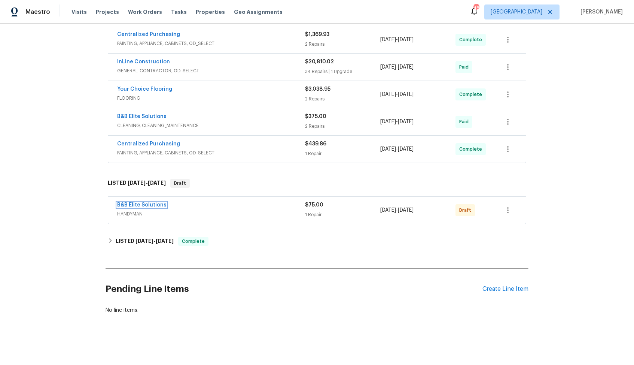
click at [129, 204] on link "B&B Elite Solutions" at bounding box center [141, 204] width 49 height 5
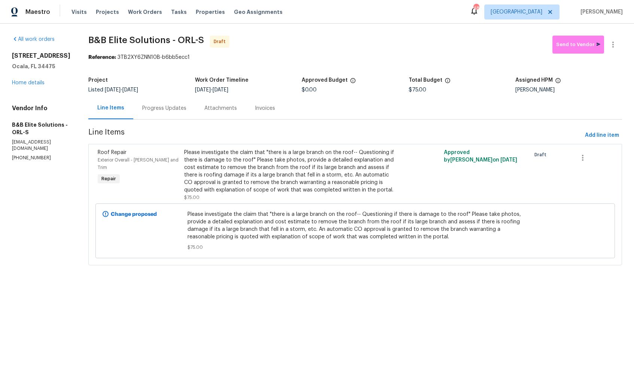
click at [163, 116] on div "Progress Updates" at bounding box center [164, 108] width 62 height 22
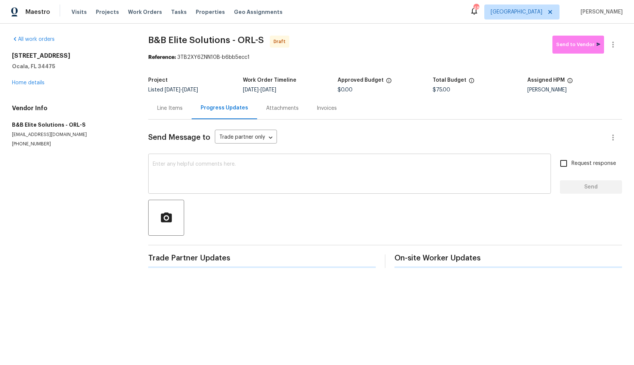
click at [181, 171] on textarea at bounding box center [350, 174] width 394 height 26
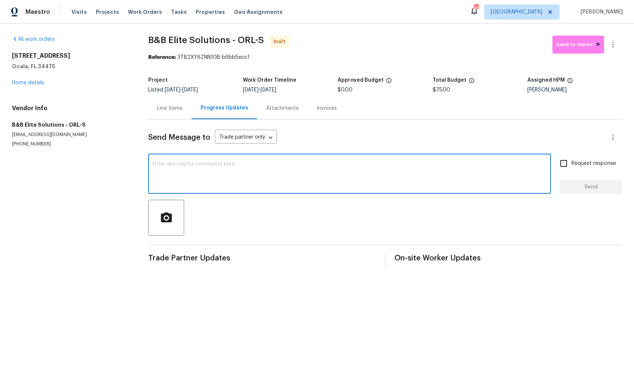
click at [320, 169] on textarea at bounding box center [350, 174] width 394 height 26
paste textarea "Hi, this is [PERSON_NAME] with Opendoor. I’m confirming you received the WO for…"
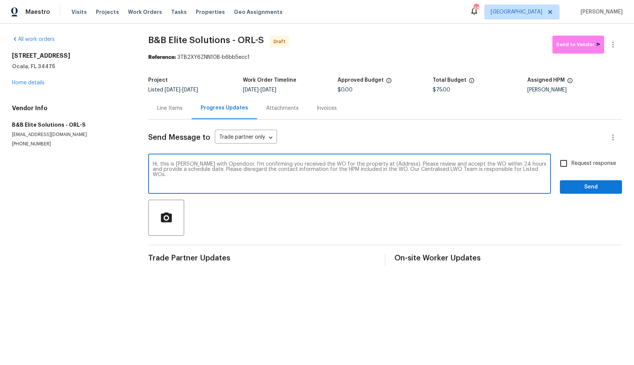
drag, startPoint x: 392, startPoint y: 163, endPoint x: 369, endPoint y: 163, distance: 23.2
click at [369, 163] on textarea "Hi, this is [PERSON_NAME] with Opendoor. I’m confirming you received the WO for…" at bounding box center [350, 174] width 394 height 26
paste textarea "[STREET_ADDRESS]"
type textarea "Hi, this is [PERSON_NAME] with Opendoor. I’m confirming you received the WO for…"
click at [560, 165] on input "Request response" at bounding box center [564, 163] width 16 height 16
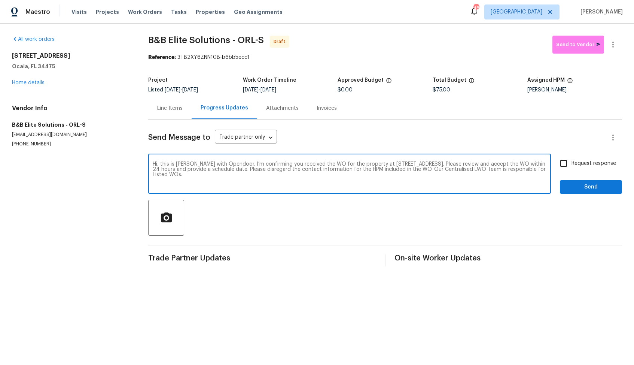
checkbox input "true"
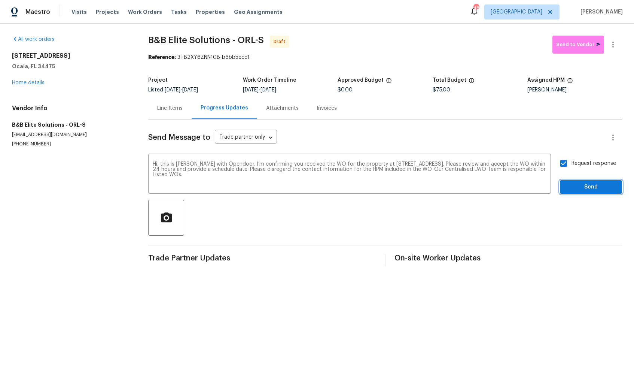
click at [580, 187] on span "Send" at bounding box center [591, 186] width 50 height 9
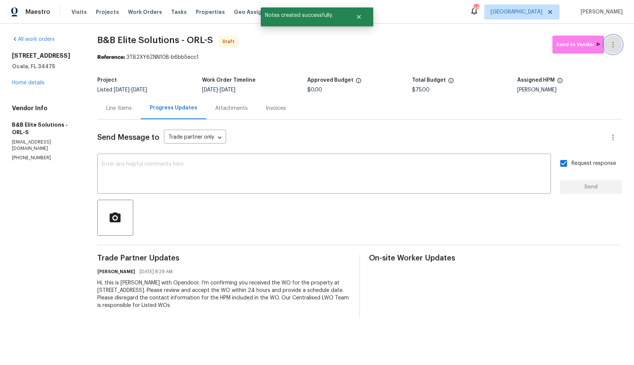
click at [615, 45] on icon "button" at bounding box center [613, 44] width 9 height 9
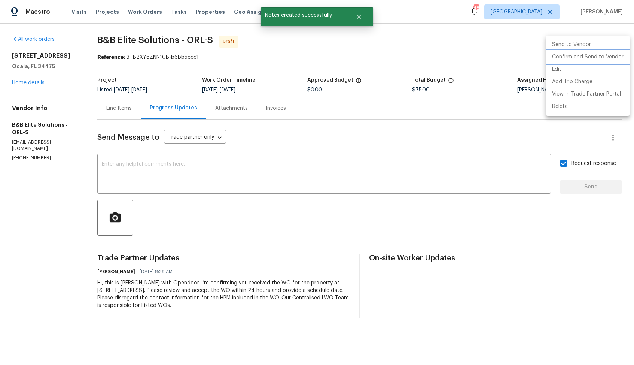
click at [580, 58] on li "Confirm and Send to Vendor" at bounding box center [588, 57] width 84 height 12
click at [421, 33] on div at bounding box center [317, 182] width 634 height 365
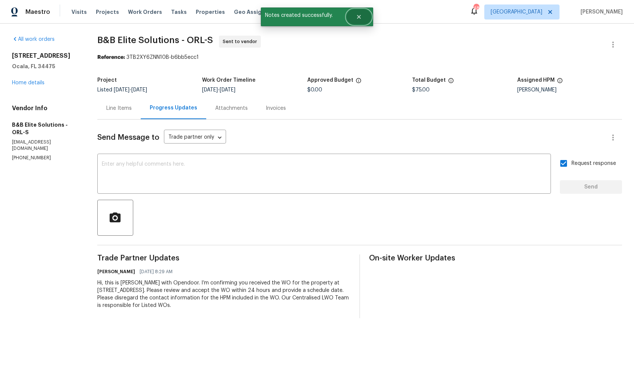
click at [355, 17] on button "Close" at bounding box center [359, 16] width 25 height 15
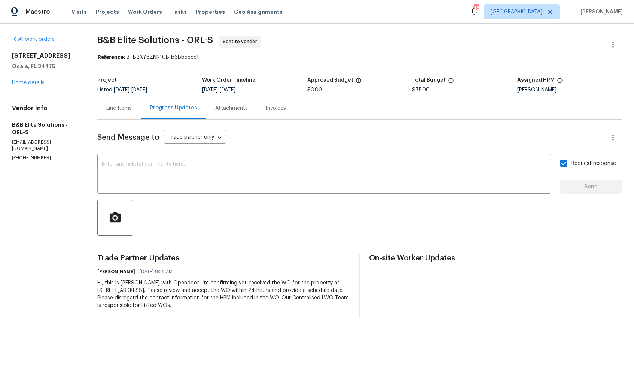
click at [112, 42] on span "B&B Elite Solutions - ORL-S" at bounding box center [155, 40] width 116 height 9
copy span "B&B Elite Solutions - ORL-S"
click at [142, 47] on span "B&B Elite Solutions - ORL-S Sent to vendor" at bounding box center [350, 45] width 507 height 18
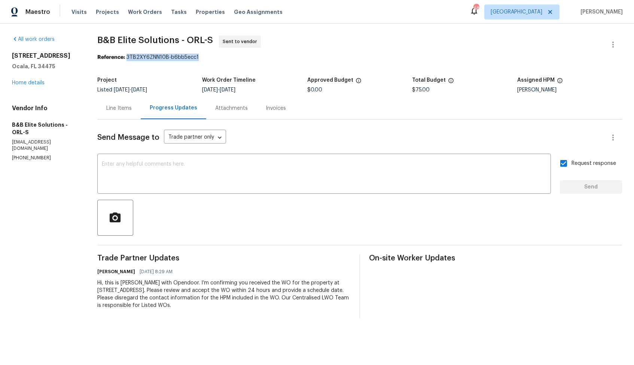
drag, startPoint x: 126, startPoint y: 57, endPoint x: 240, endPoint y: 58, distance: 113.9
click at [240, 58] on div "Reference: 3TB2XY6ZNN10B-b6bb5ecc1" at bounding box center [359, 57] width 525 height 7
copy div "3TB2XY6ZNN10B-b6bb5ecc1"
click at [24, 81] on link "Home details" at bounding box center [28, 82] width 33 height 5
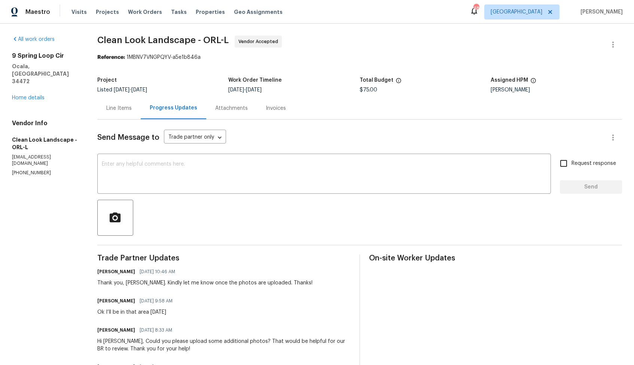
click at [115, 106] on div "Line Items" at bounding box center [118, 107] width 25 height 7
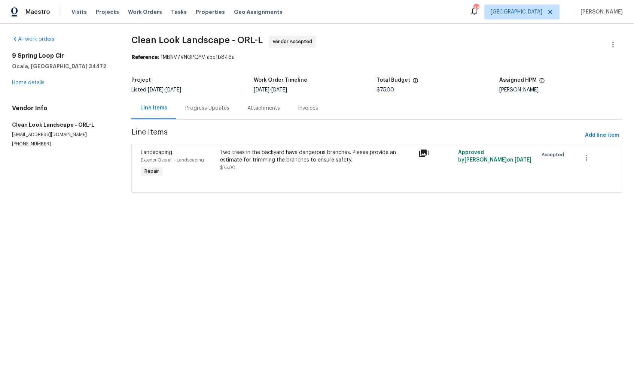
click at [290, 160] on div "Two trees in the backyard have dangerous branches. Please provide an estimate f…" at bounding box center [317, 156] width 194 height 15
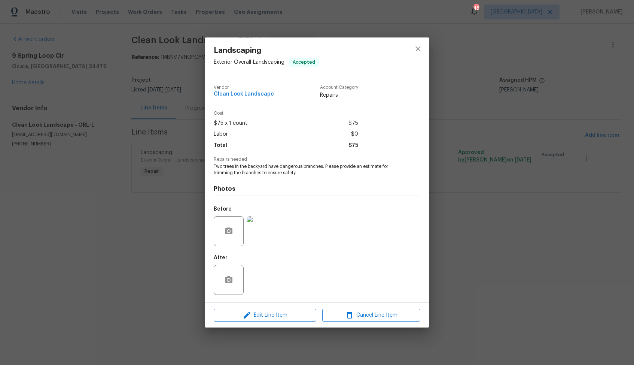
click at [172, 175] on div "Landscaping Exterior Overall - Landscaping Accepted Vendor Clean Look Landscape…" at bounding box center [317, 182] width 634 height 365
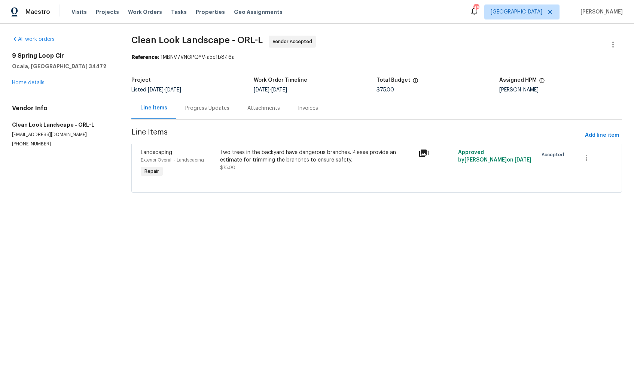
click at [197, 105] on div "Progress Updates" at bounding box center [207, 107] width 44 height 7
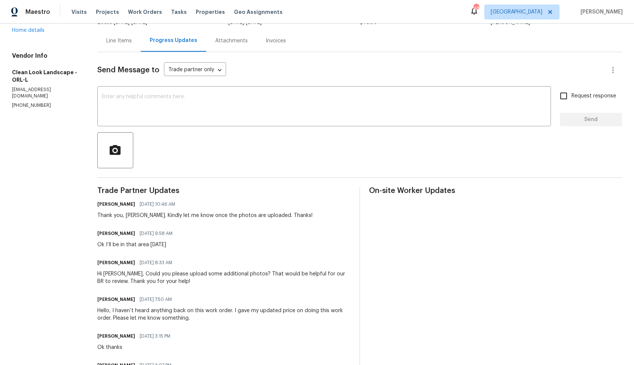
scroll to position [93, 0]
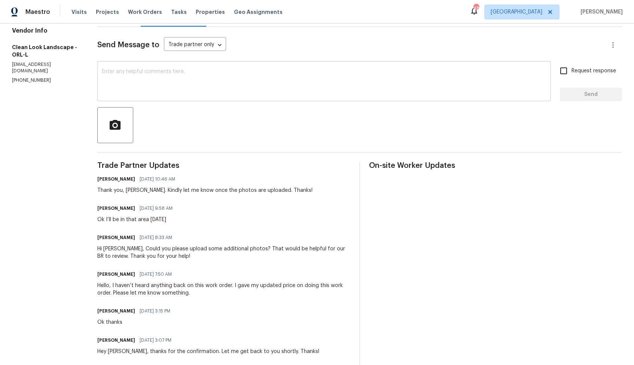
click at [422, 80] on textarea at bounding box center [324, 82] width 445 height 26
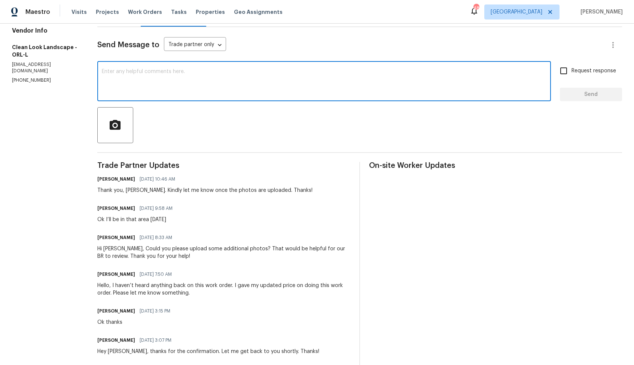
paste textarea "Hi team, do we have an update on the progression status of the work order? Woul…"
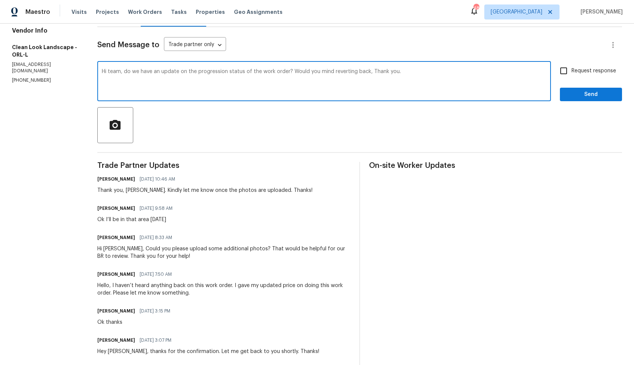
click at [104, 210] on h6 "Anthony herring" at bounding box center [116, 207] width 38 height 7
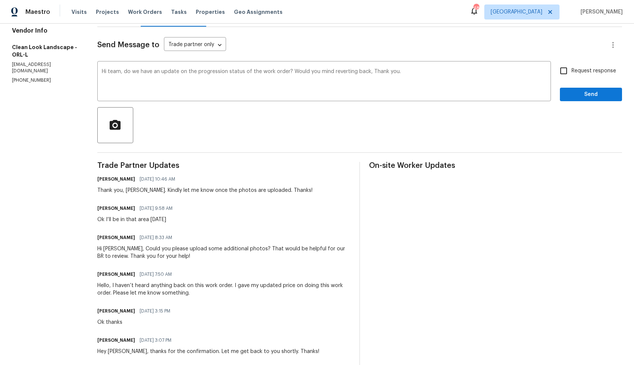
click at [104, 210] on h6 "Anthony herring" at bounding box center [116, 207] width 38 height 7
copy h6 "Anthony"
click at [114, 73] on textarea "Hi team, do we have an update on the progression status of the work order? Woul…" at bounding box center [324, 82] width 445 height 26
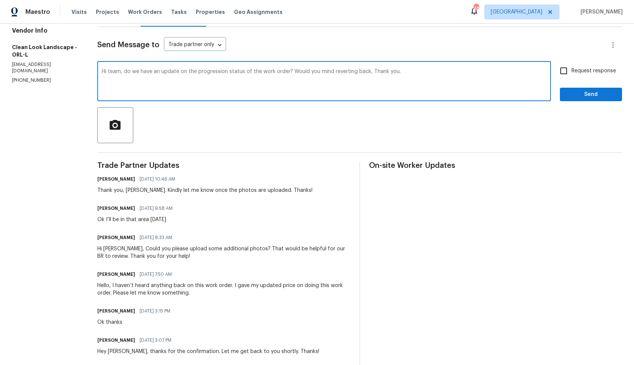
click at [114, 73] on textarea "Hi team, do we have an update on the progression status of the work order? Woul…" at bounding box center [324, 82] width 445 height 26
paste textarea "Anthony"
drag, startPoint x: 298, startPoint y: 71, endPoint x: 377, endPoint y: 74, distance: 78.7
click at [377, 75] on textarea "Hi Anthony, do we have an update on the progression status of the work order? W…" at bounding box center [324, 82] width 445 height 26
click at [377, 74] on textarea "Hi Anthony, do we have an update on the progression status of the work order? W…" at bounding box center [324, 82] width 445 height 26
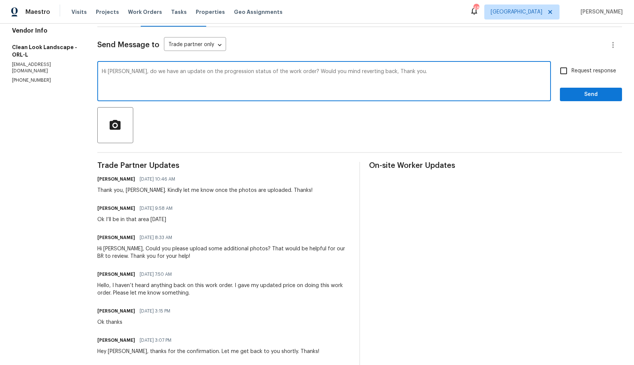
drag, startPoint x: 377, startPoint y: 74, endPoint x: 332, endPoint y: 74, distance: 44.6
click at [332, 74] on textarea "Hi Anthony, do we have an update on the progression status of the work order? W…" at bounding box center [324, 82] width 445 height 26
click at [372, 73] on textarea "Hi Anthony, do we have an update on the progression status of the work order? W…" at bounding box center [324, 82] width 445 height 26
drag, startPoint x: 377, startPoint y: 73, endPoint x: 299, endPoint y: 72, distance: 78.3
click at [299, 72] on textarea "Hi Anthony, do we have an update on the progression status of the work order? W…" at bounding box center [324, 82] width 445 height 26
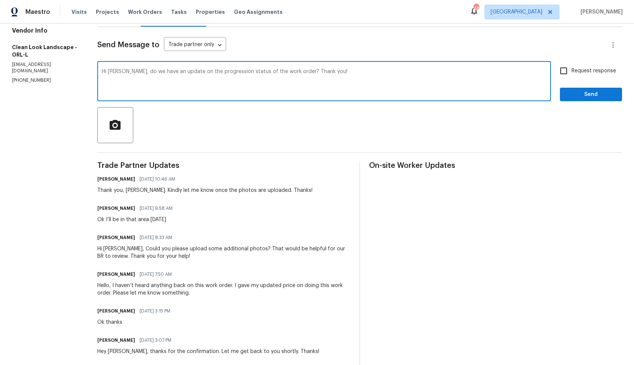
type textarea "Hi Anthony, do we have an update on the progression status of the work order? T…"
click at [567, 73] on input "Request response" at bounding box center [564, 71] width 16 height 16
checkbox input "true"
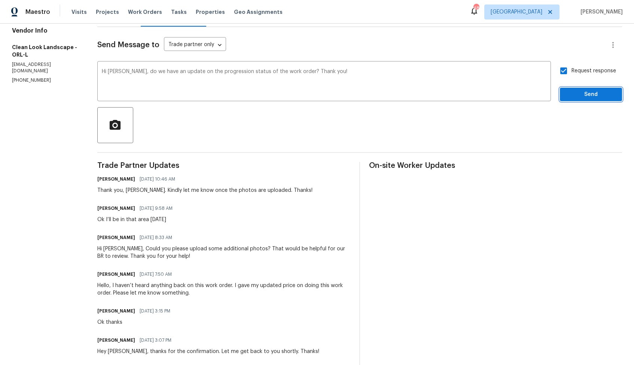
click at [576, 92] on span "Send" at bounding box center [591, 94] width 50 height 9
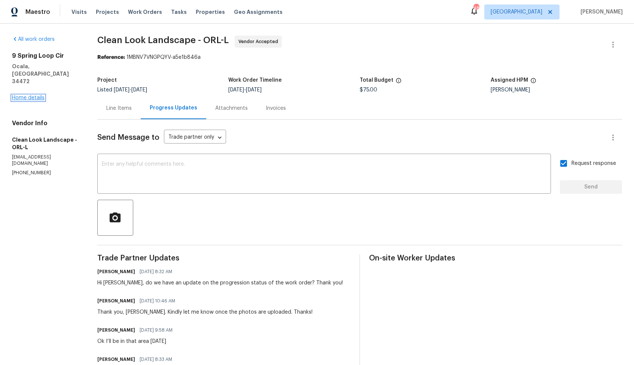
click at [26, 95] on link "Home details" at bounding box center [28, 97] width 33 height 5
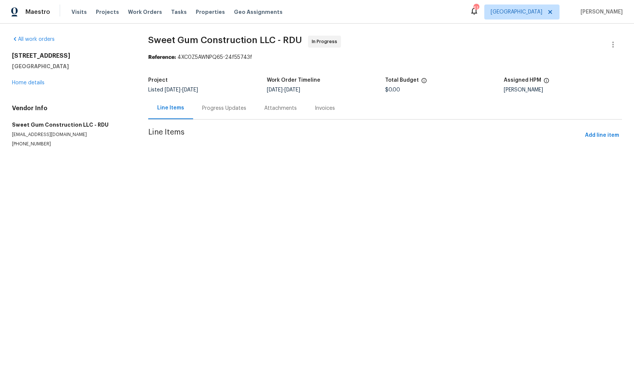
click at [221, 112] on div "Progress Updates" at bounding box center [224, 108] width 62 height 22
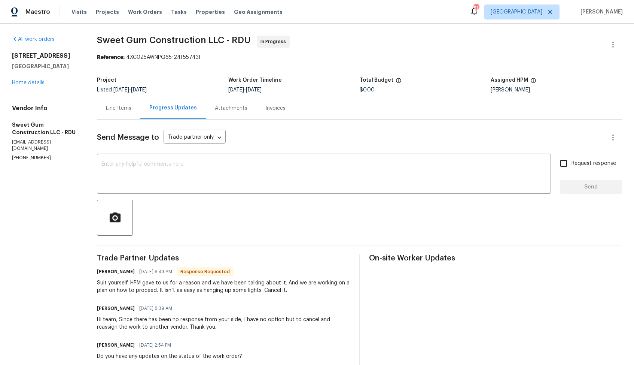
click at [21, 85] on div "[STREET_ADDRESS] Home details" at bounding box center [45, 69] width 67 height 34
click at [29, 84] on link "Home details" at bounding box center [28, 82] width 33 height 5
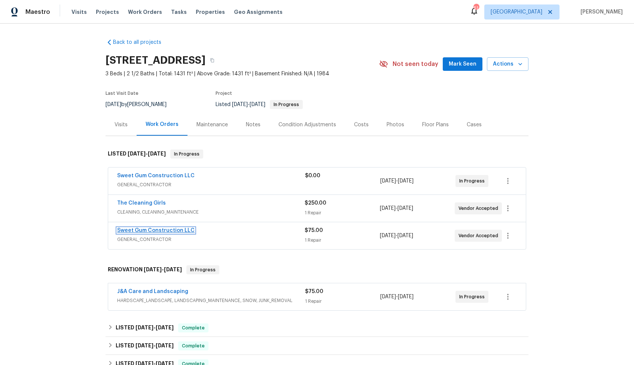
click at [158, 230] on link "Sweet Gum Construction LLC" at bounding box center [156, 230] width 78 height 5
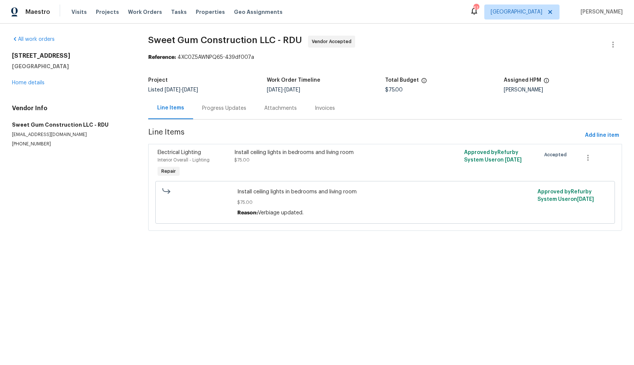
click at [223, 109] on div "Progress Updates" at bounding box center [224, 107] width 44 height 7
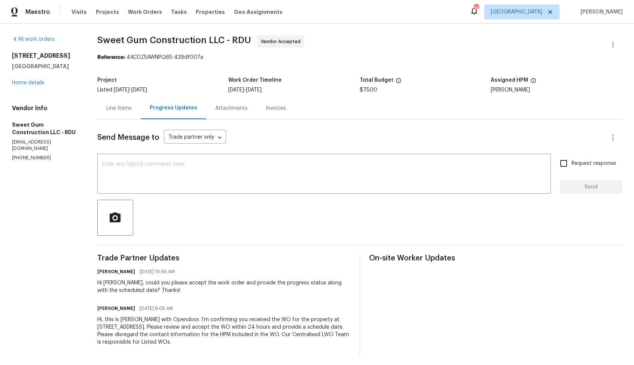
scroll to position [2, 0]
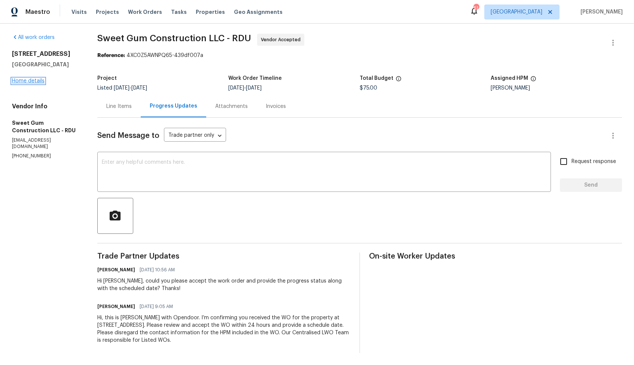
click at [26, 80] on link "Home details" at bounding box center [28, 80] width 33 height 5
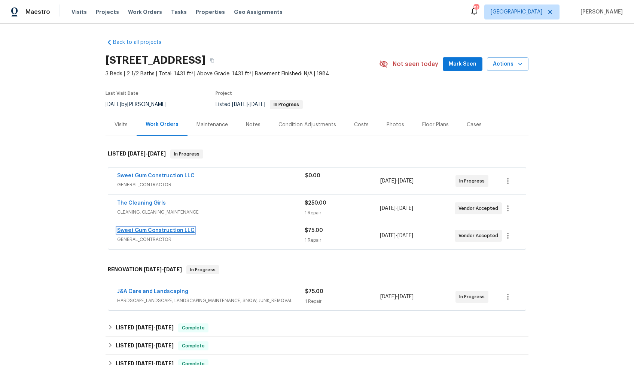
click at [151, 229] on link "Sweet Gum Construction LLC" at bounding box center [156, 230] width 78 height 5
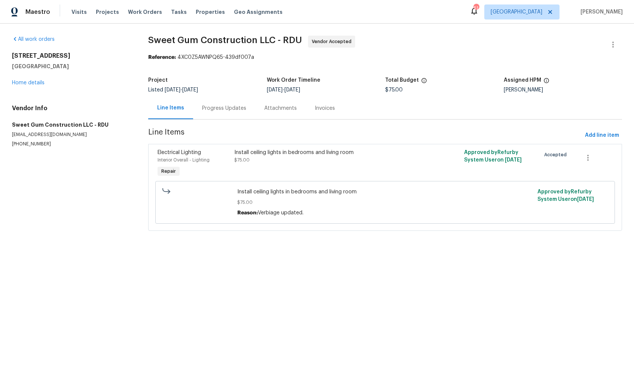
click at [223, 108] on div "Progress Updates" at bounding box center [224, 107] width 44 height 7
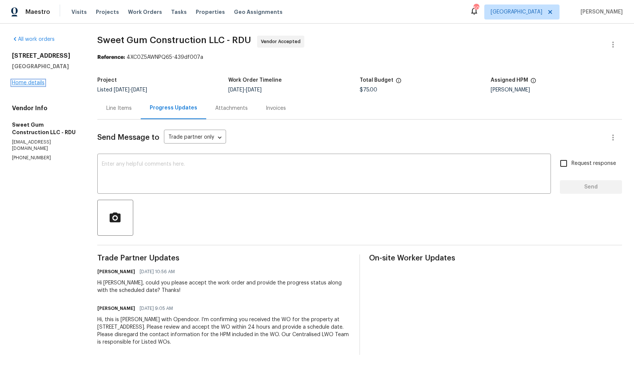
click at [32, 83] on link "Home details" at bounding box center [28, 82] width 33 height 5
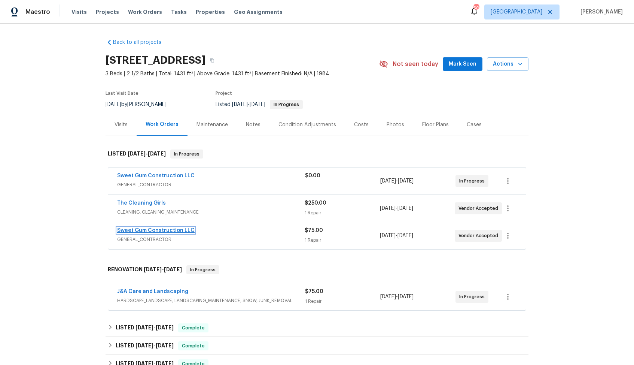
click at [157, 230] on link "Sweet Gum Construction LLC" at bounding box center [156, 230] width 78 height 5
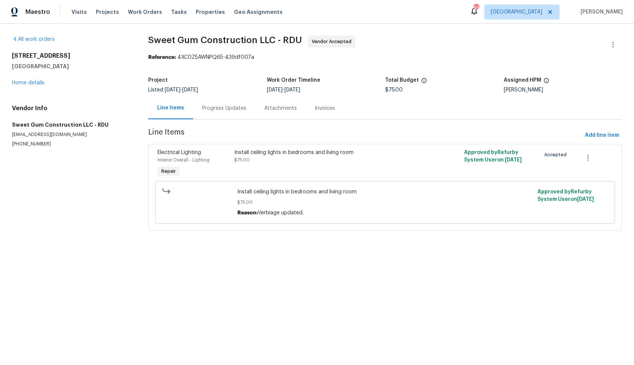
click at [214, 105] on div "Progress Updates" at bounding box center [224, 107] width 44 height 7
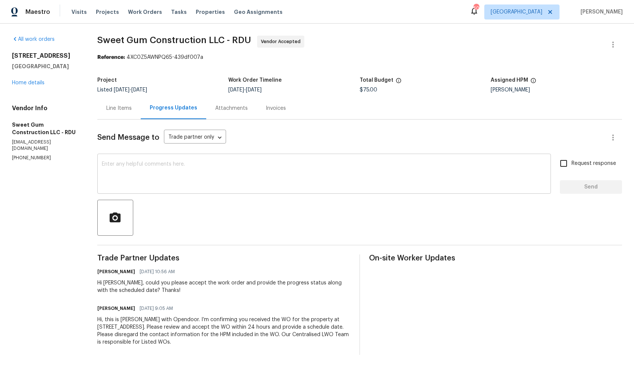
click at [214, 180] on textarea at bounding box center [324, 174] width 445 height 26
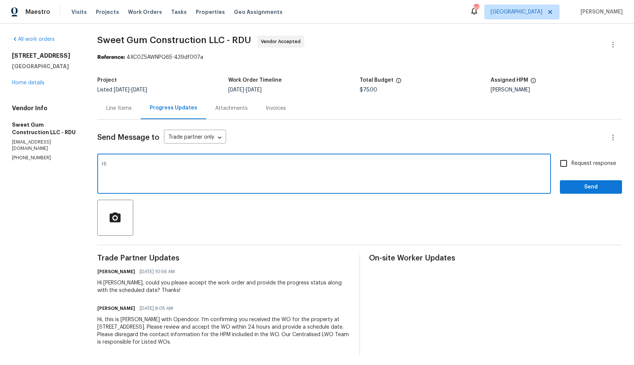
click at [119, 285] on div "Hi [PERSON_NAME], could you please accept the work order and provide the progre…" at bounding box center [223, 286] width 253 height 15
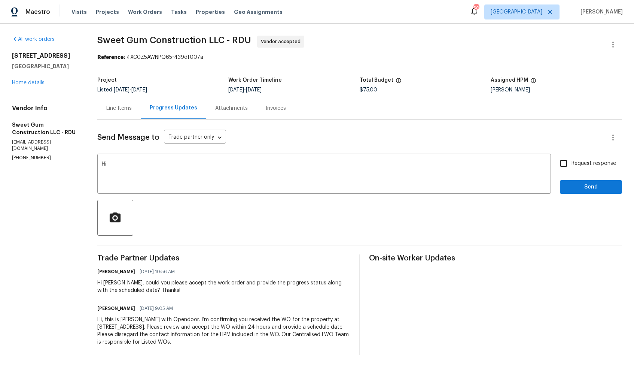
click at [119, 285] on div "Hi [PERSON_NAME], could you please accept the work order and provide the progre…" at bounding box center [223, 286] width 253 height 15
copy div "[PERSON_NAME]"
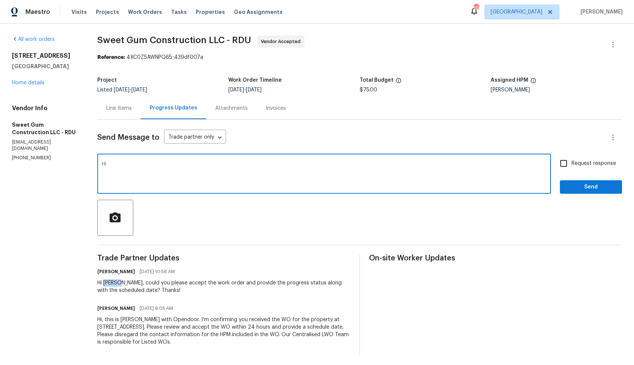
click at [208, 170] on textarea "Hi" at bounding box center [324, 174] width 445 height 26
paste textarea "[PERSON_NAME]"
type textarea "Hi [PERSON_NAME],"
click at [36, 85] on link "Home details" at bounding box center [28, 82] width 33 height 5
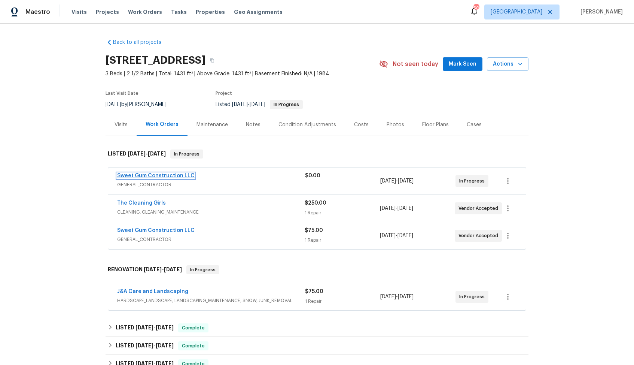
click at [147, 176] on link "Sweet Gum Construction LLC" at bounding box center [156, 175] width 78 height 5
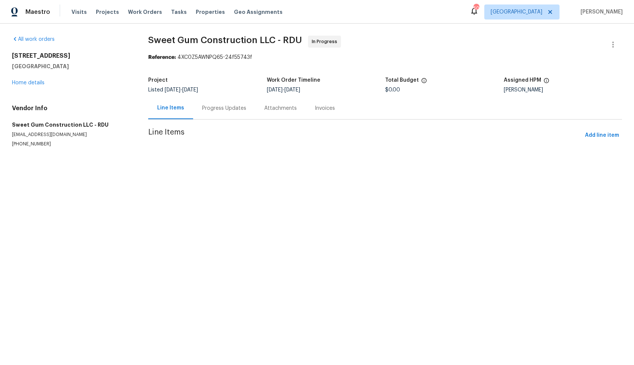
click at [207, 110] on div "Progress Updates" at bounding box center [224, 107] width 44 height 7
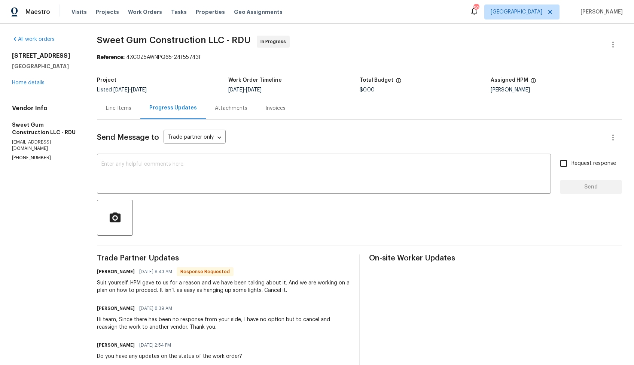
click at [126, 111] on div "Line Items" at bounding box center [118, 107] width 25 height 7
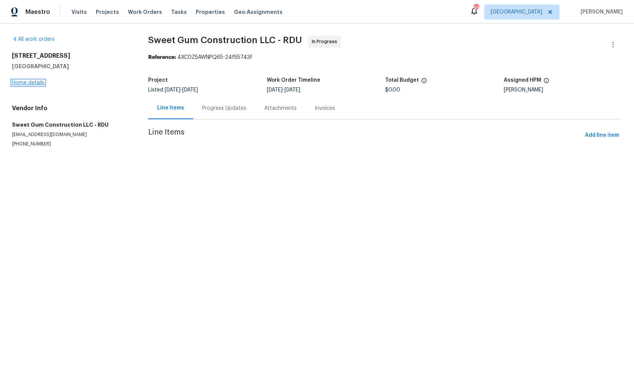
click at [27, 82] on link "Home details" at bounding box center [28, 82] width 33 height 5
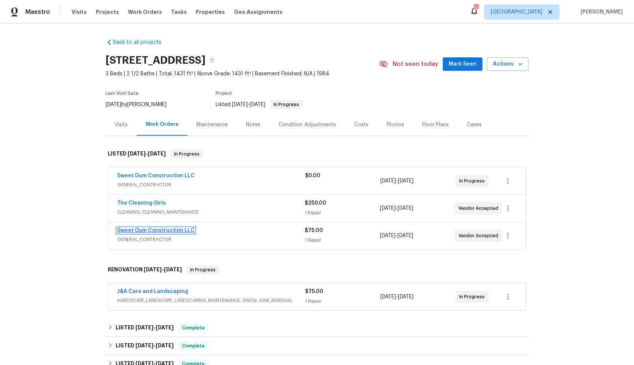
click at [141, 228] on link "Sweet Gum Construction LLC" at bounding box center [156, 230] width 78 height 5
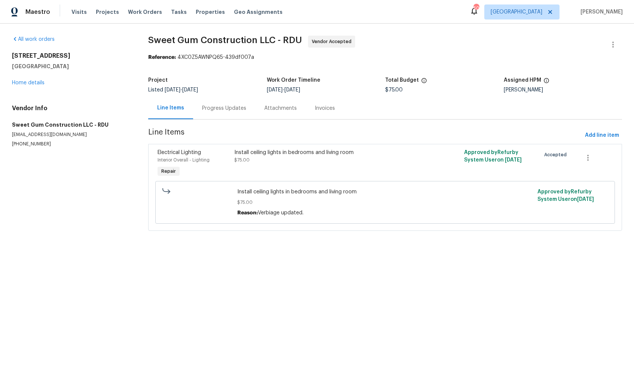
click at [216, 109] on div "Progress Updates" at bounding box center [224, 107] width 44 height 7
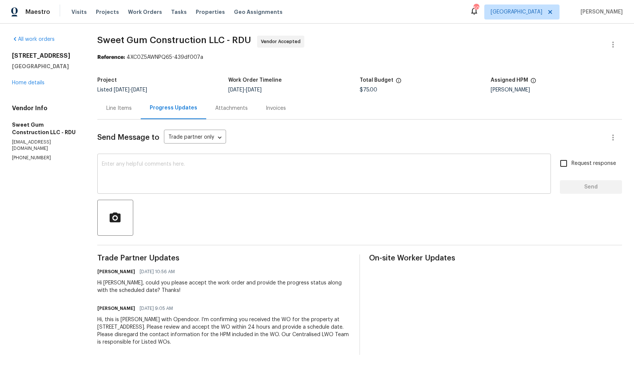
click at [215, 175] on textarea at bounding box center [324, 174] width 445 height 26
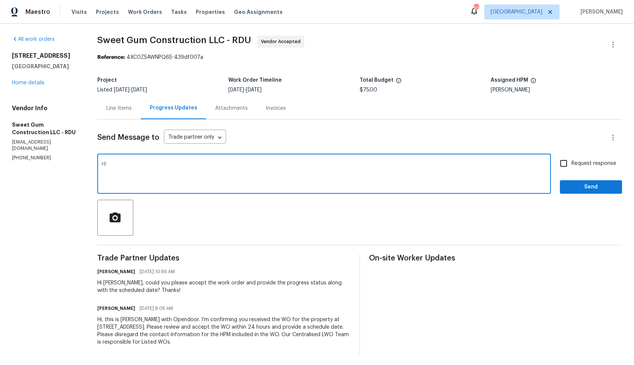
paste textarea "[PERSON_NAME]"
click at [191, 167] on textarea "Hi [PERSON_NAME], I know youre working also i understand its complicated. Kindl…" at bounding box center [324, 174] width 445 height 26
paste textarea "understand you’re working on this and that it’s a bit complicated. When you hav…"
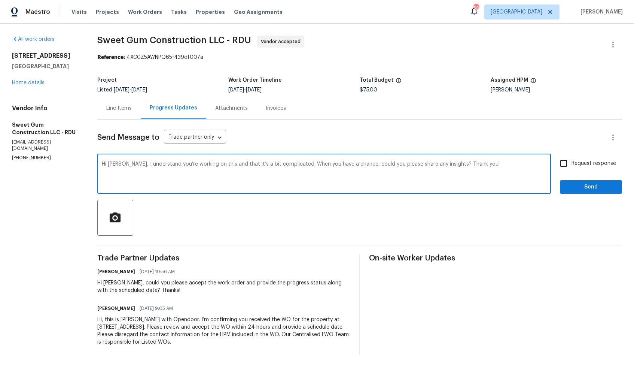
type textarea "Hi [PERSON_NAME], I understand you’re working on this and that it’s a bit compl…"
click at [587, 186] on span "Send" at bounding box center [591, 186] width 50 height 9
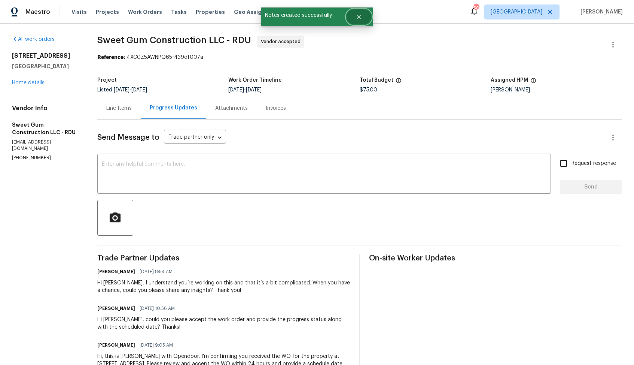
click at [364, 13] on button "Close" at bounding box center [359, 16] width 25 height 15
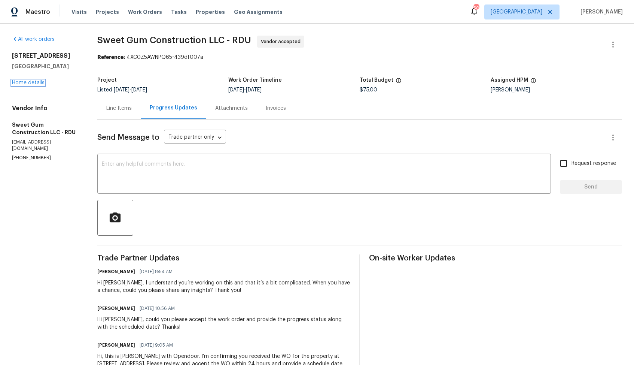
click at [19, 82] on link "Home details" at bounding box center [28, 82] width 33 height 5
